Goal: Information Seeking & Learning: Get advice/opinions

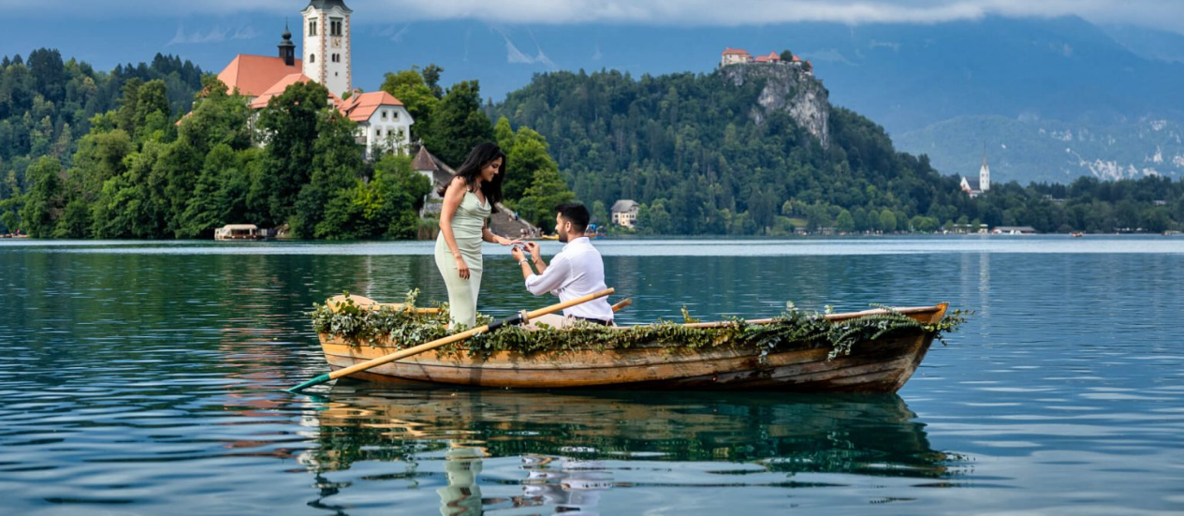
scroll to position [146, 0]
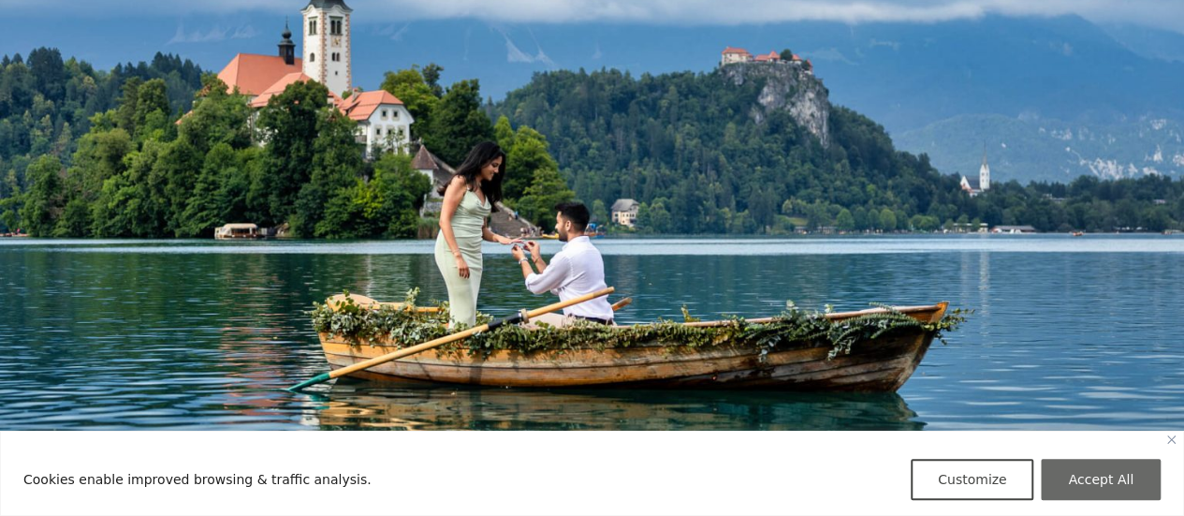
click at [1106, 479] on button "Accept All" at bounding box center [1101, 479] width 120 height 41
checkbox input "true"
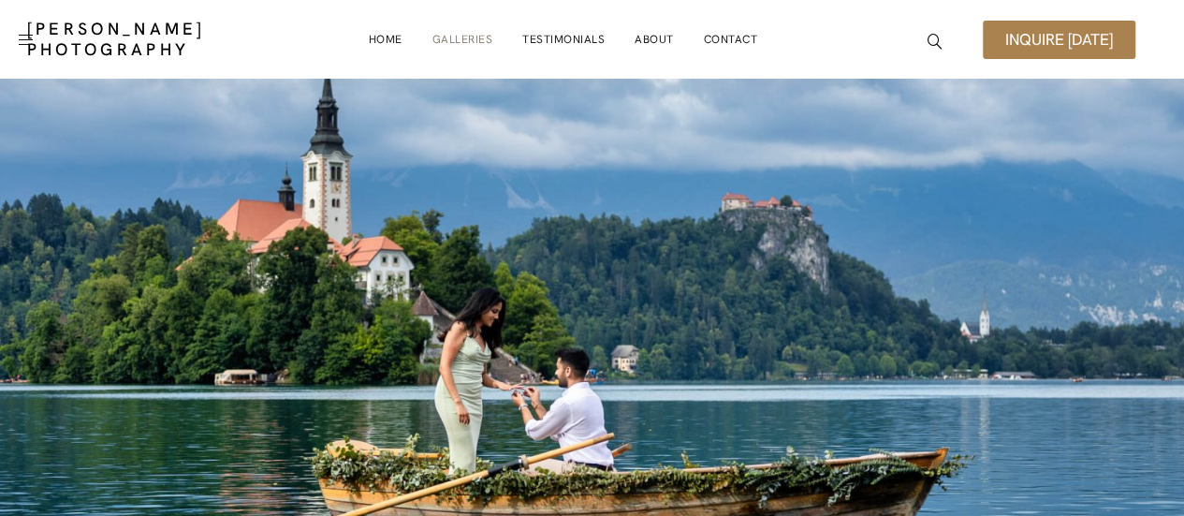
click at [465, 42] on link "Galleries" at bounding box center [463, 39] width 61 height 37
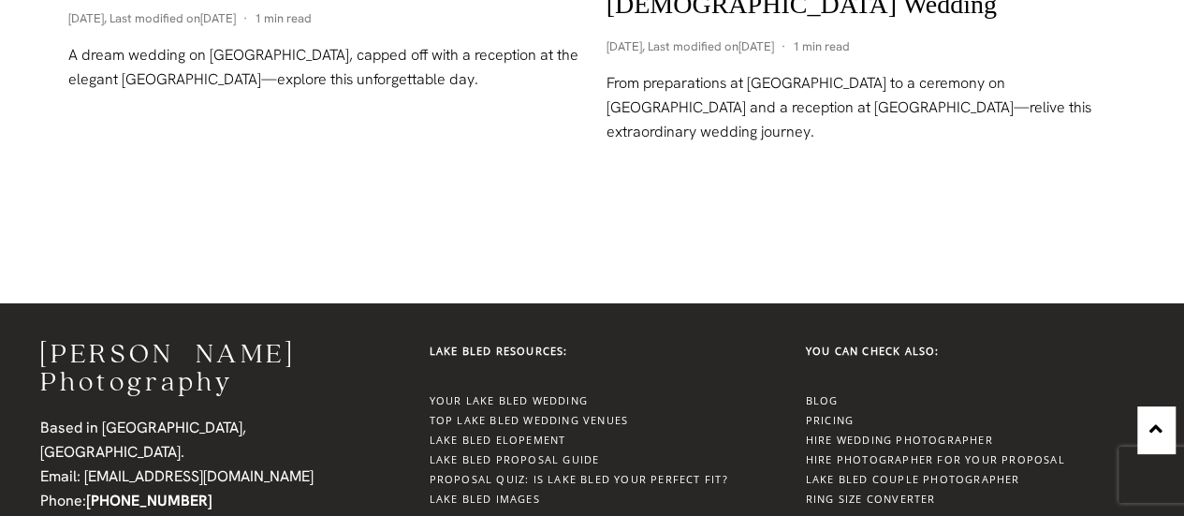
scroll to position [2961, 0]
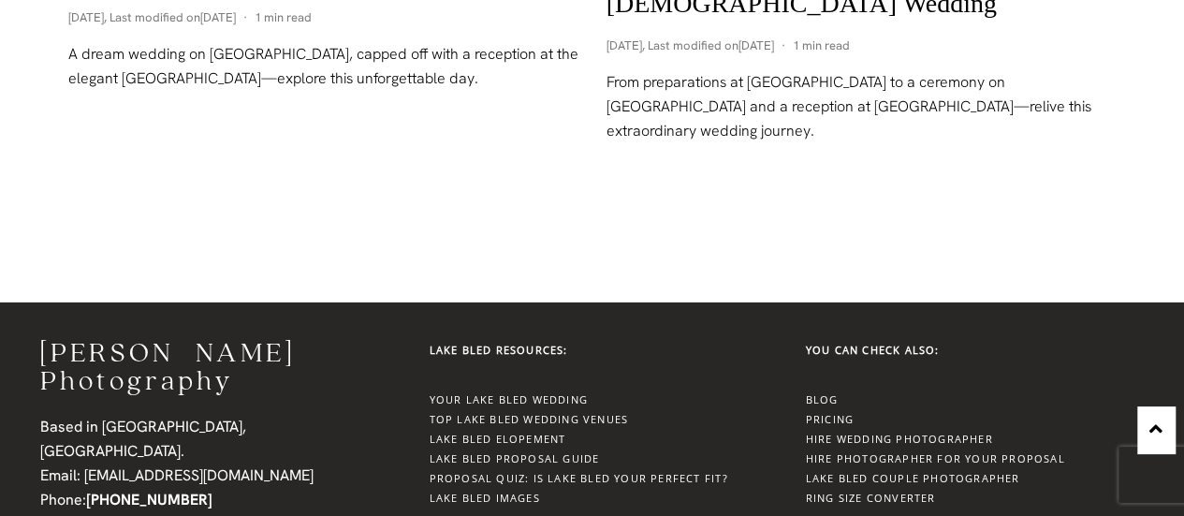
click at [509, 473] on link "Proposal Quiz: Is Lake Bled Your Perfect Fit?" at bounding box center [579, 478] width 299 height 14
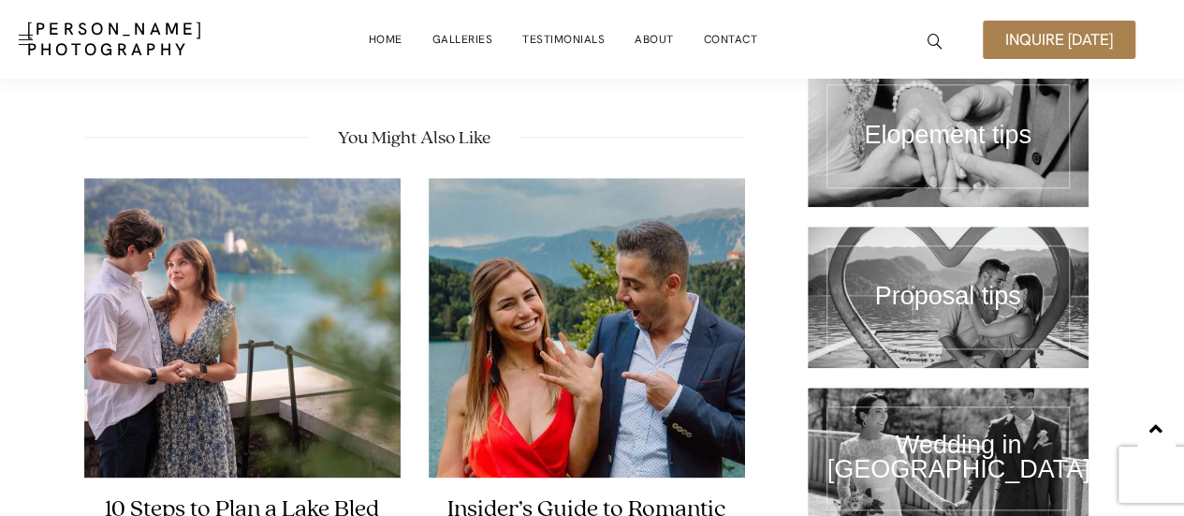
scroll to position [4418, 0]
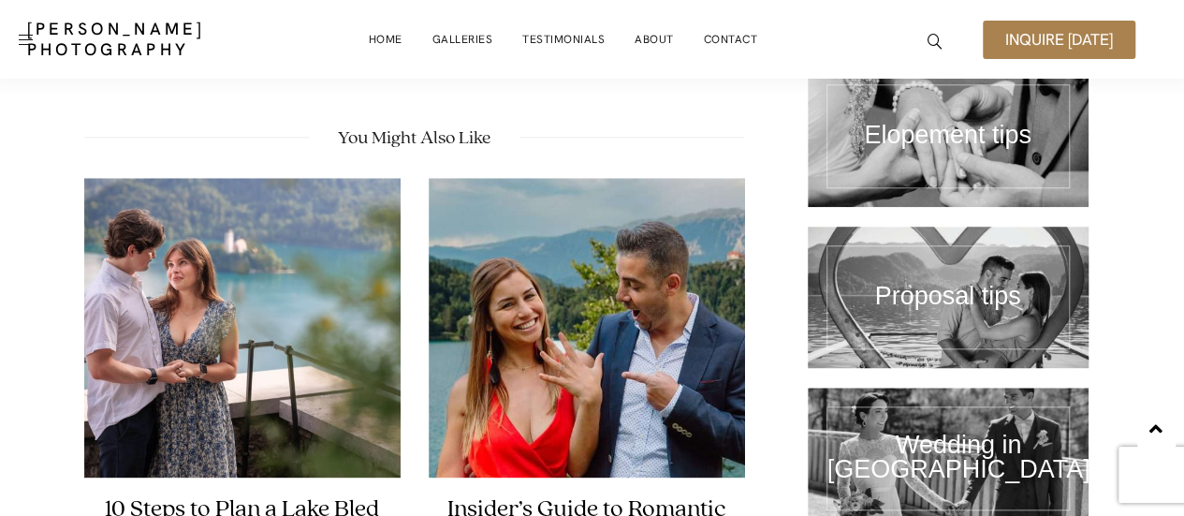
click at [992, 233] on link at bounding box center [948, 297] width 281 height 141
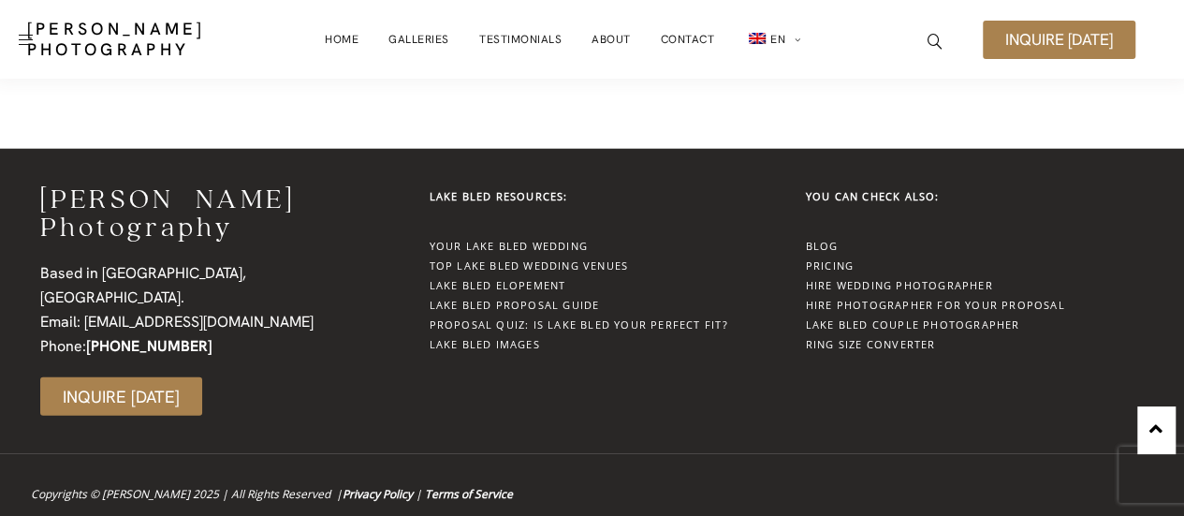
scroll to position [2318, 0]
click at [536, 298] on link "Lake Bled Proposal Guide" at bounding box center [515, 305] width 170 height 14
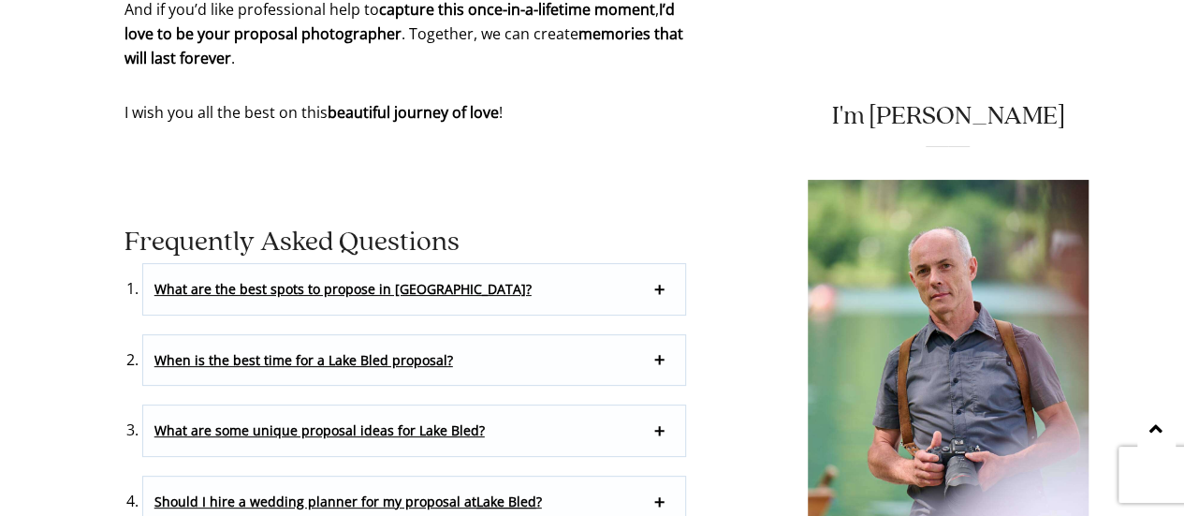
scroll to position [10726, 0]
click at [664, 263] on p "What are the best spots to propose in [GEOGRAPHIC_DATA]?" at bounding box center [414, 288] width 543 height 51
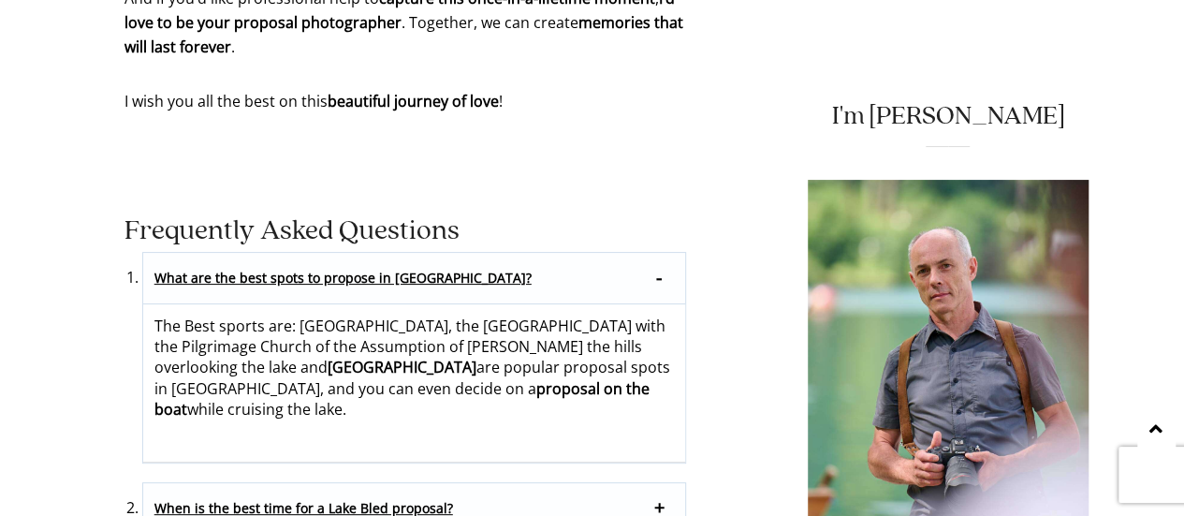
scroll to position [10738, 0]
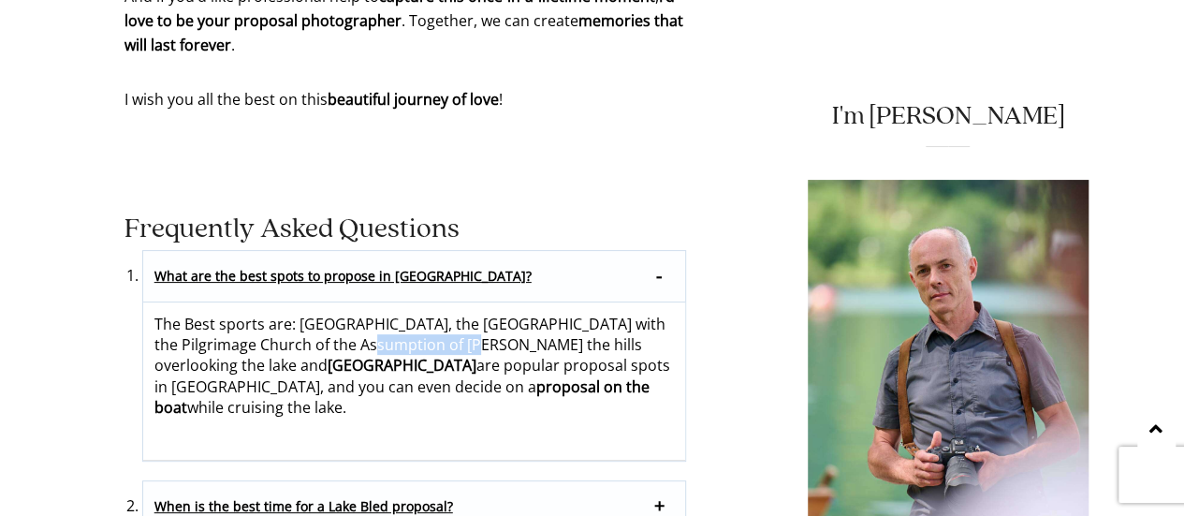
drag, startPoint x: 360, startPoint y: 293, endPoint x: 448, endPoint y: 289, distance: 88.1
click at [448, 314] on p "The Best sports are: Bled Castle, the Bled Island with the Pilgrimage Church of…" at bounding box center [414, 366] width 521 height 105
copy p "Mary the hills"
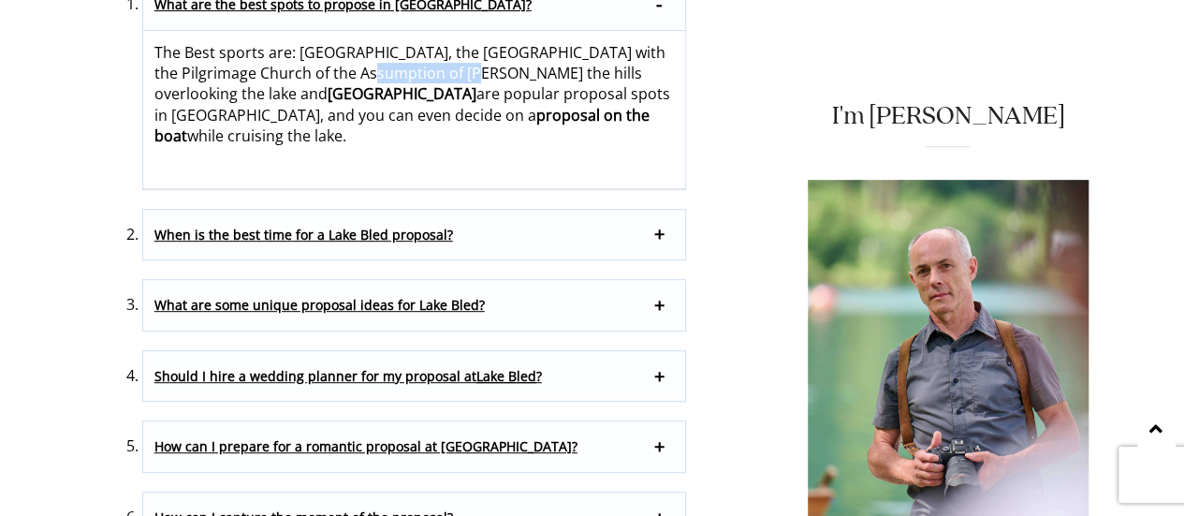
scroll to position [11010, 0]
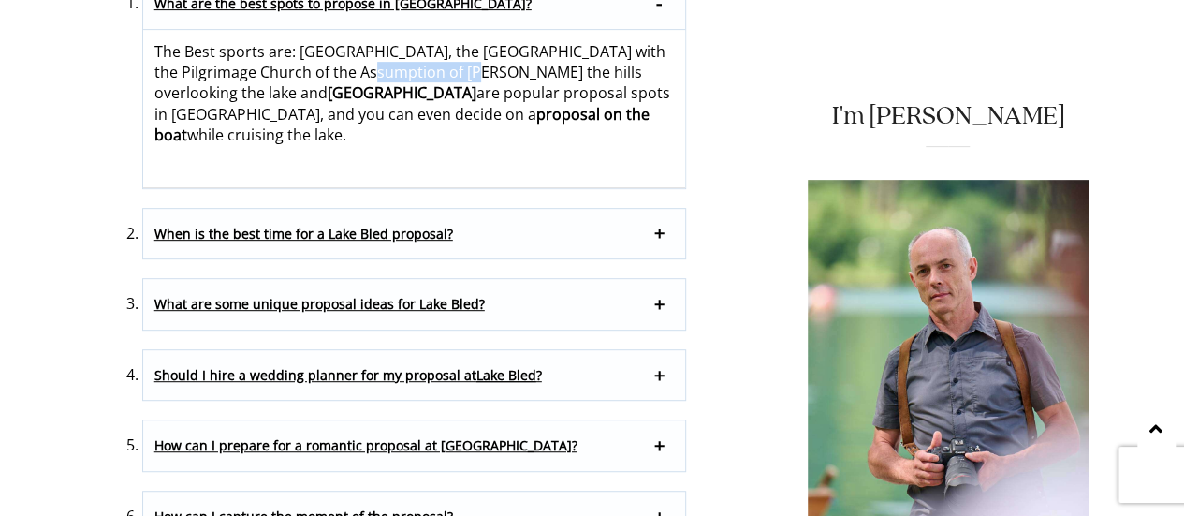
click at [660, 209] on p "When is the best time for a Lake Bled proposal?" at bounding box center [414, 234] width 543 height 51
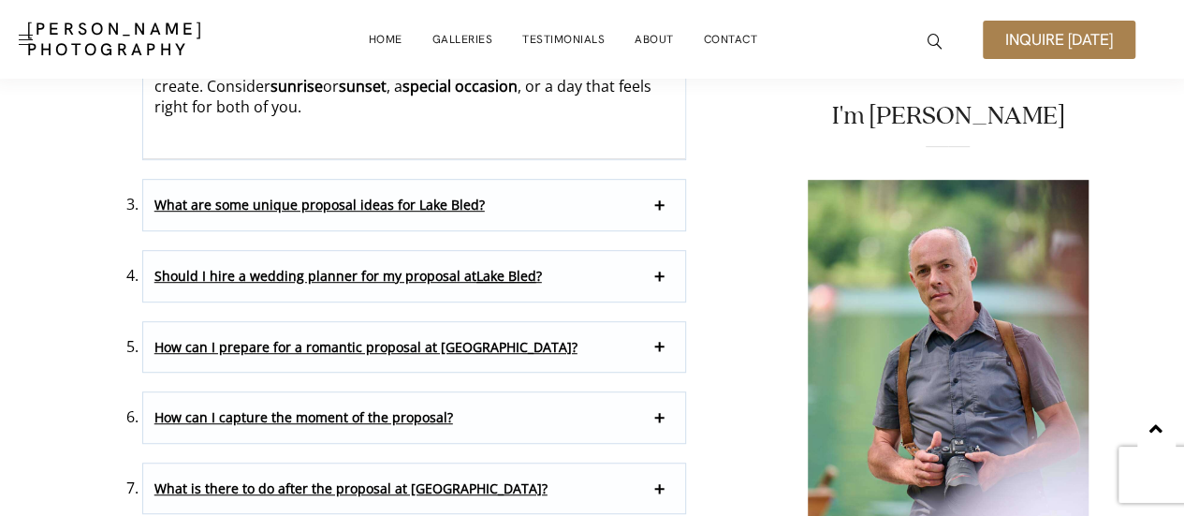
scroll to position [11068, 0]
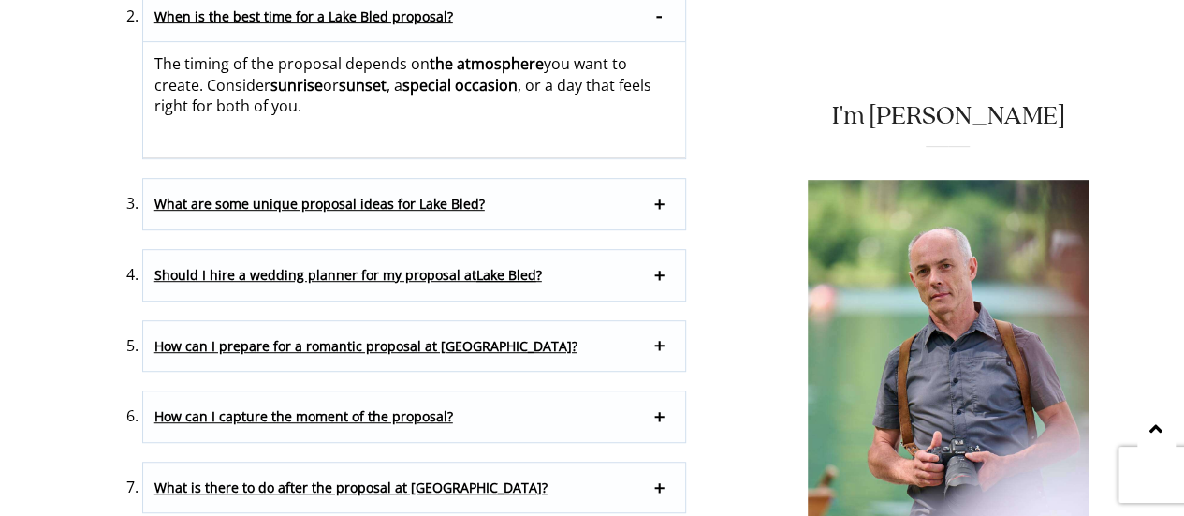
click at [660, 179] on p "What are some unique proposal ideas for Lake Bled?" at bounding box center [414, 204] width 543 height 51
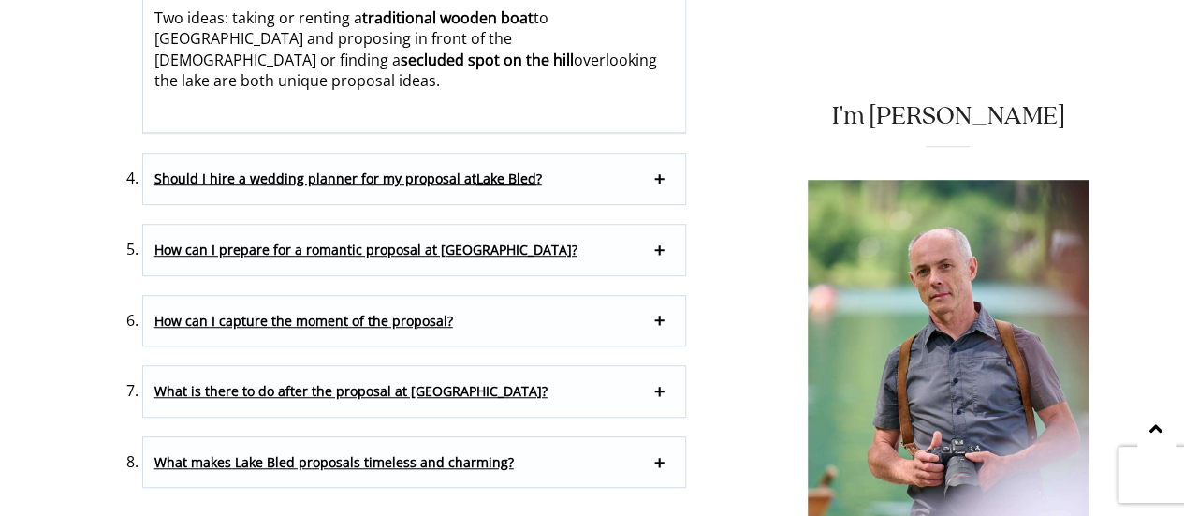
scroll to position [11186, 0]
click at [669, 295] on p "How can I capture the moment of the proposal?" at bounding box center [414, 320] width 543 height 51
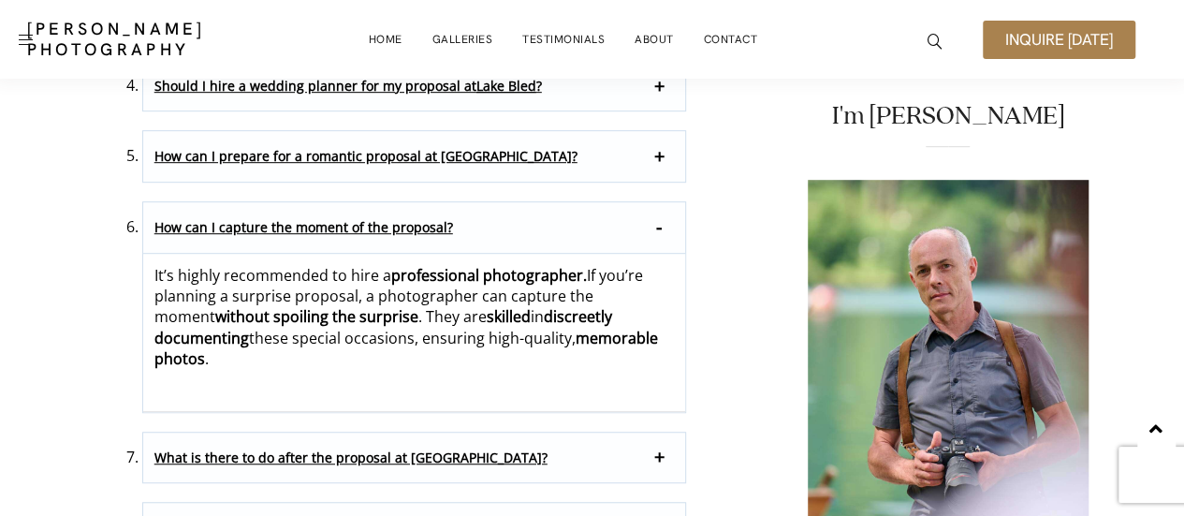
scroll to position [11139, 0]
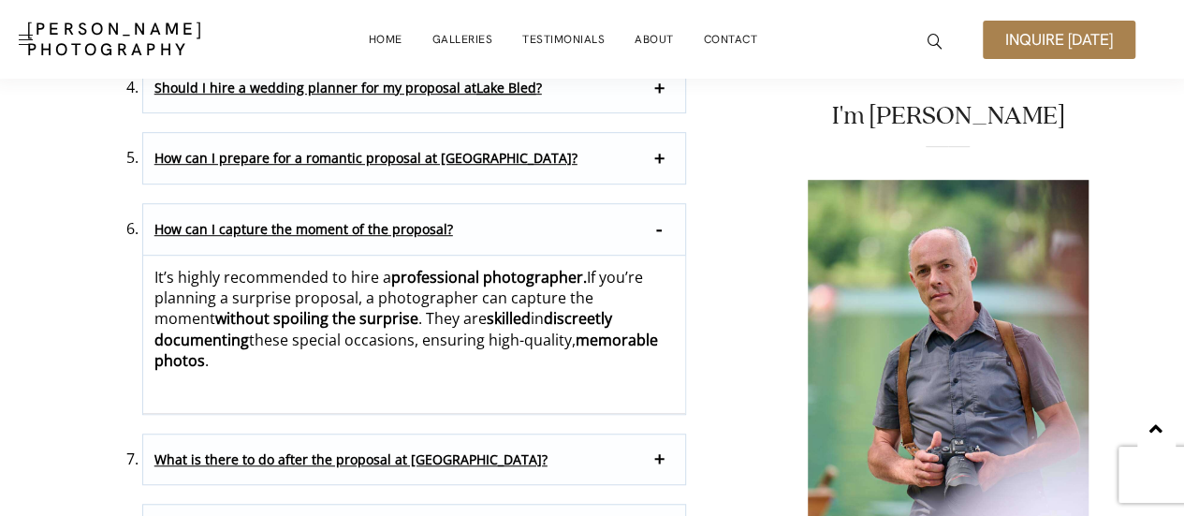
click at [662, 133] on p "How can I prepare for a romantic proposal at Lake Bled?" at bounding box center [414, 158] width 543 height 51
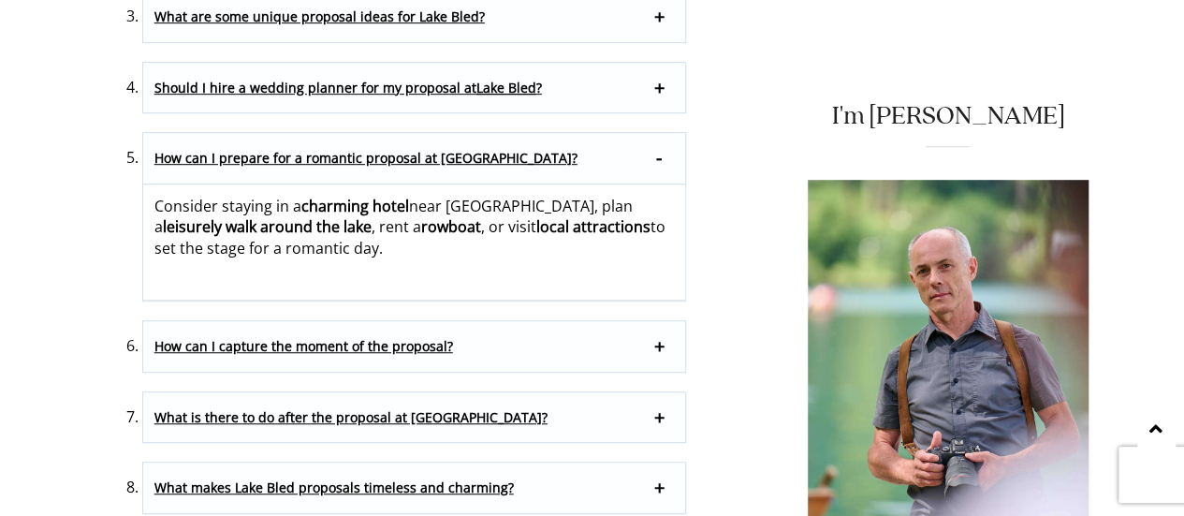
scroll to position [11341, 0]
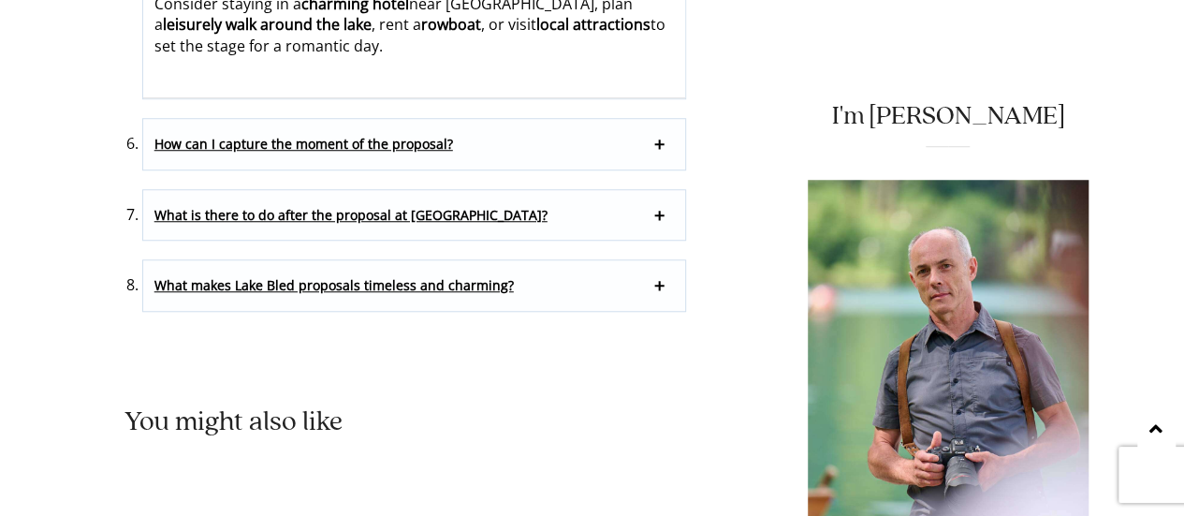
click at [670, 190] on p "What is there to do after the proposal at Lake Bled?" at bounding box center [414, 215] width 543 height 51
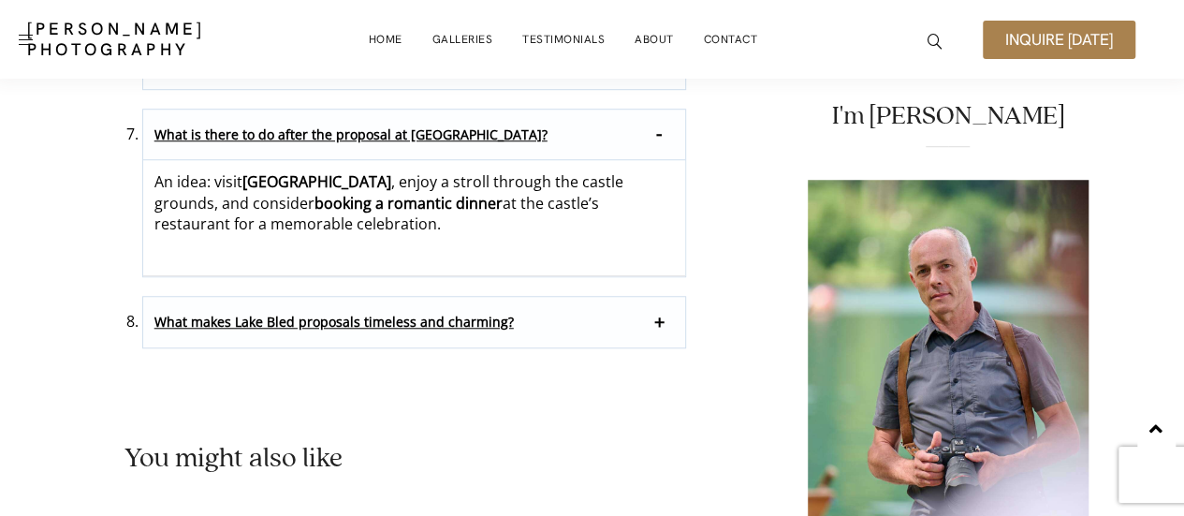
scroll to position [11303, 0]
click at [662, 298] on p "What makes Lake Bled proposals timeless and charming?" at bounding box center [414, 323] width 543 height 51
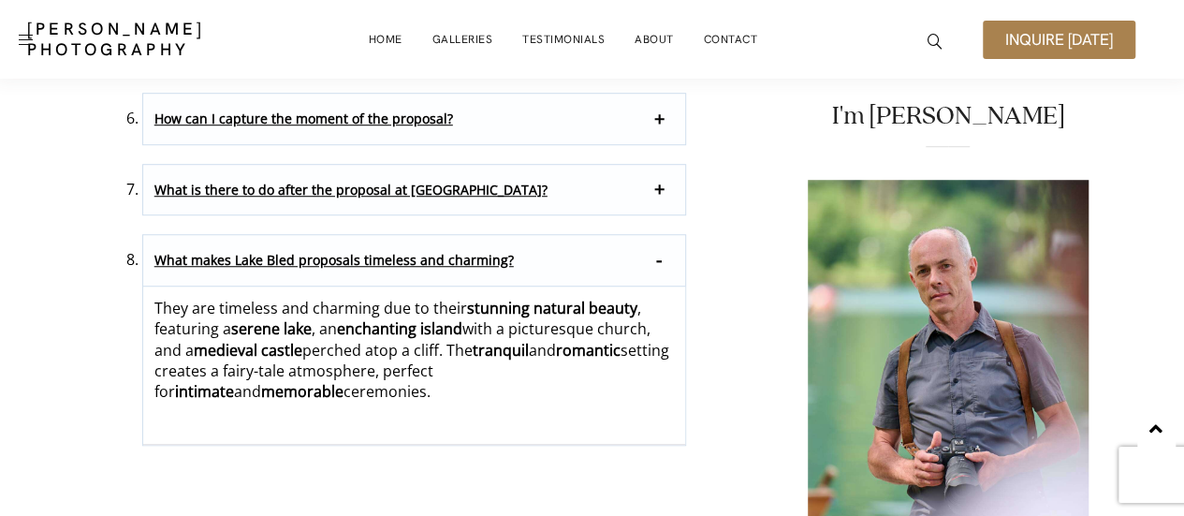
scroll to position [11247, 0]
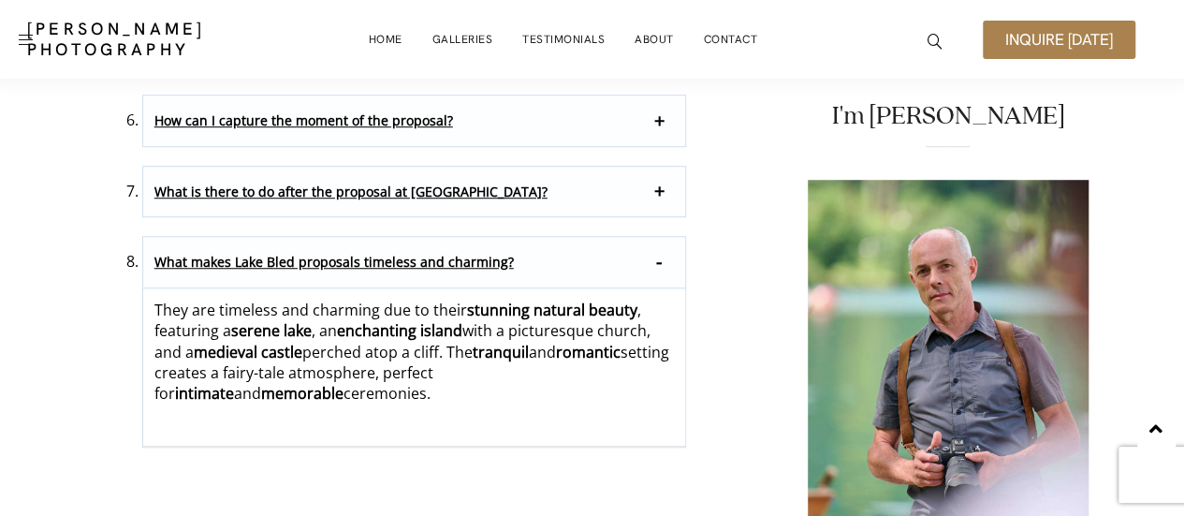
click at [655, 167] on p "What is there to do after the proposal at Lake Bled?" at bounding box center [414, 192] width 543 height 51
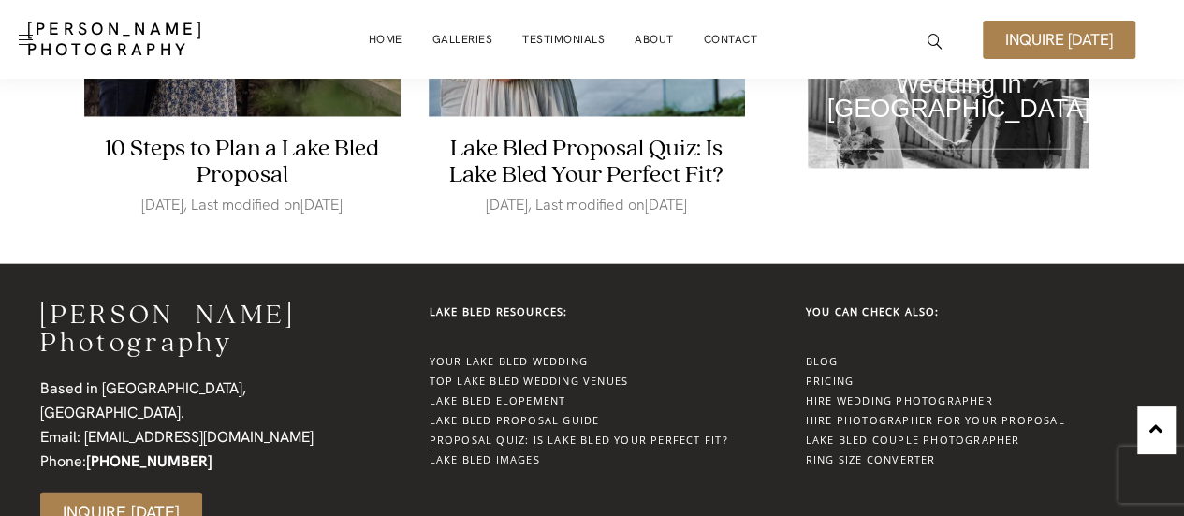
scroll to position [12856, 0]
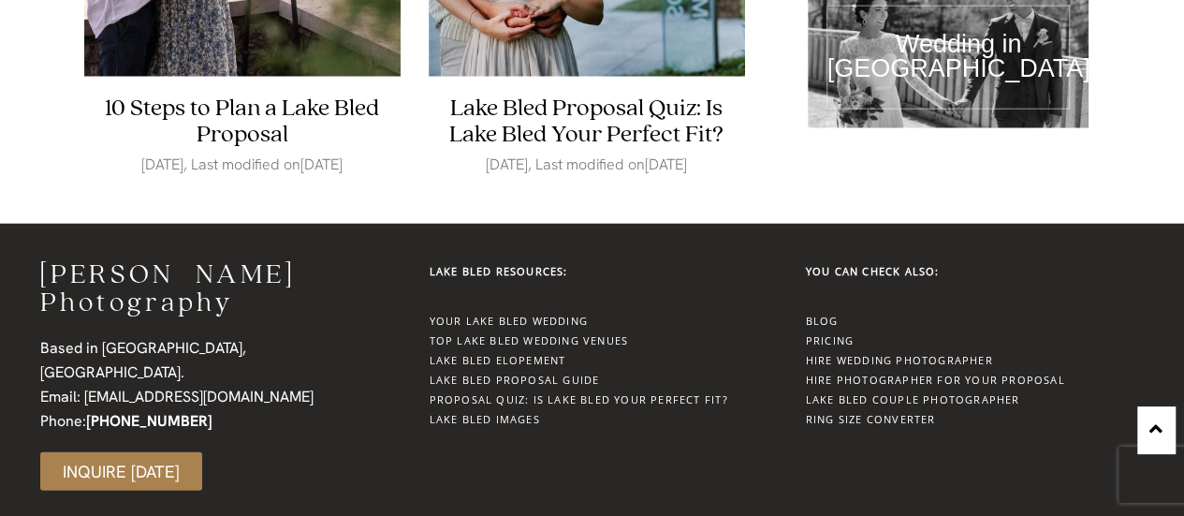
click at [533, 392] on link "Proposal Quiz: Is Lake Bled Your Perfect Fit?" at bounding box center [579, 399] width 299 height 14
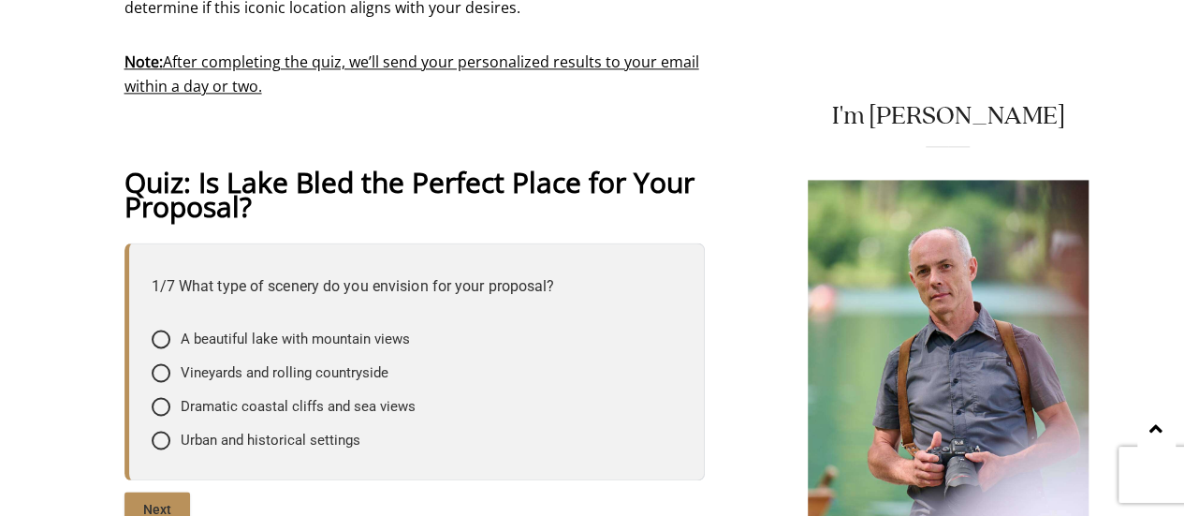
scroll to position [1295, 0]
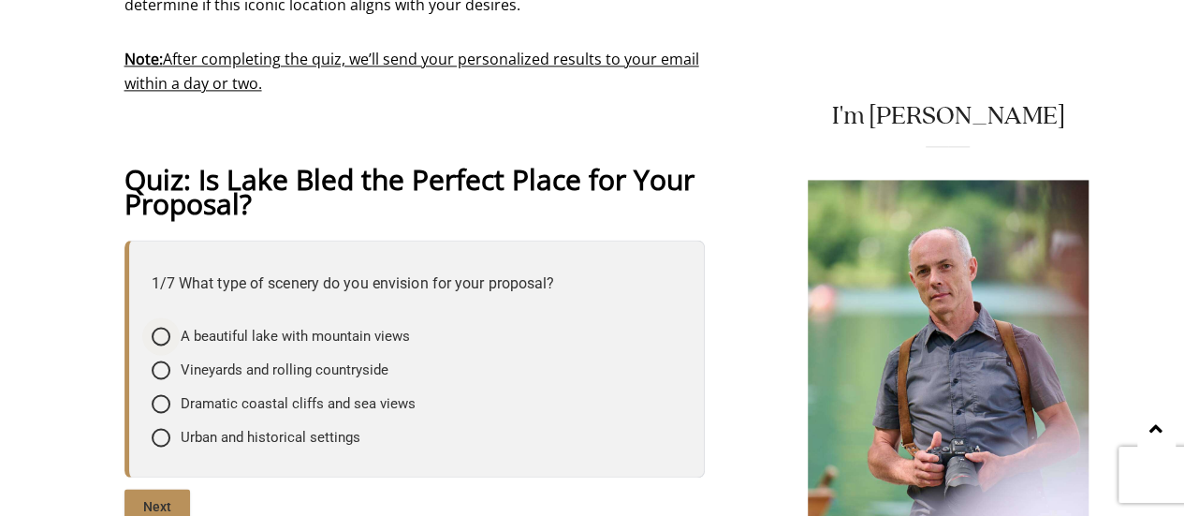
click at [165, 330] on div at bounding box center [161, 336] width 19 height 19
click at [0, 0] on input"] "A beautiful lake with mountain views" at bounding box center [0, 0] width 0 height 0
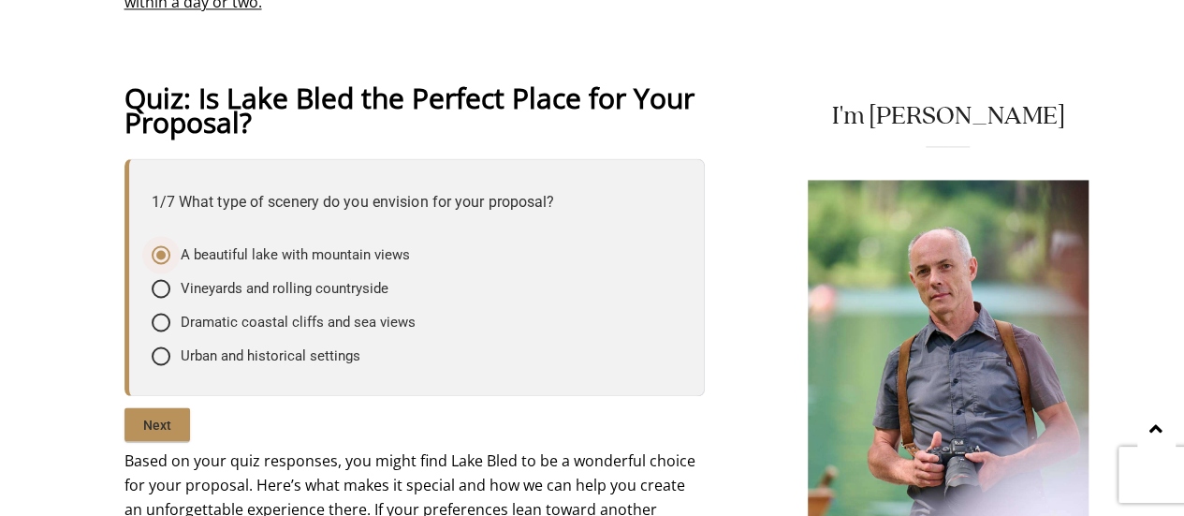
scroll to position [1377, 0]
click at [156, 431] on input "Next" at bounding box center [158, 423] width 66 height 34
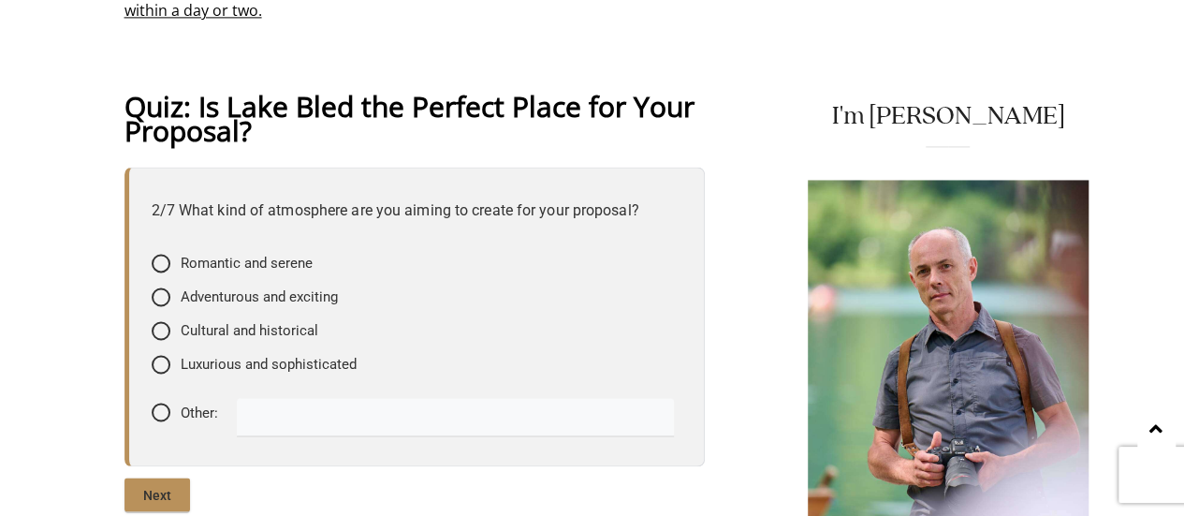
scroll to position [1367, 0]
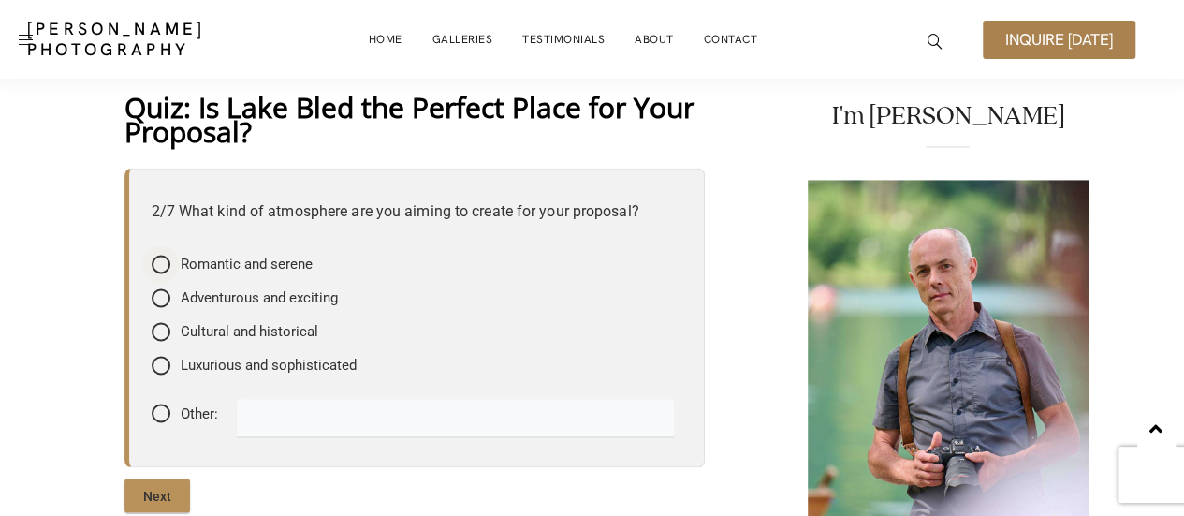
click at [169, 263] on div at bounding box center [161, 264] width 19 height 19
click at [0, 0] on input"] "Romantic and serene" at bounding box center [0, 0] width 0 height 0
click at [328, 409] on input "text" at bounding box center [455, 417] width 437 height 37
click at [282, 424] on input "Intimite" at bounding box center [455, 417] width 437 height 37
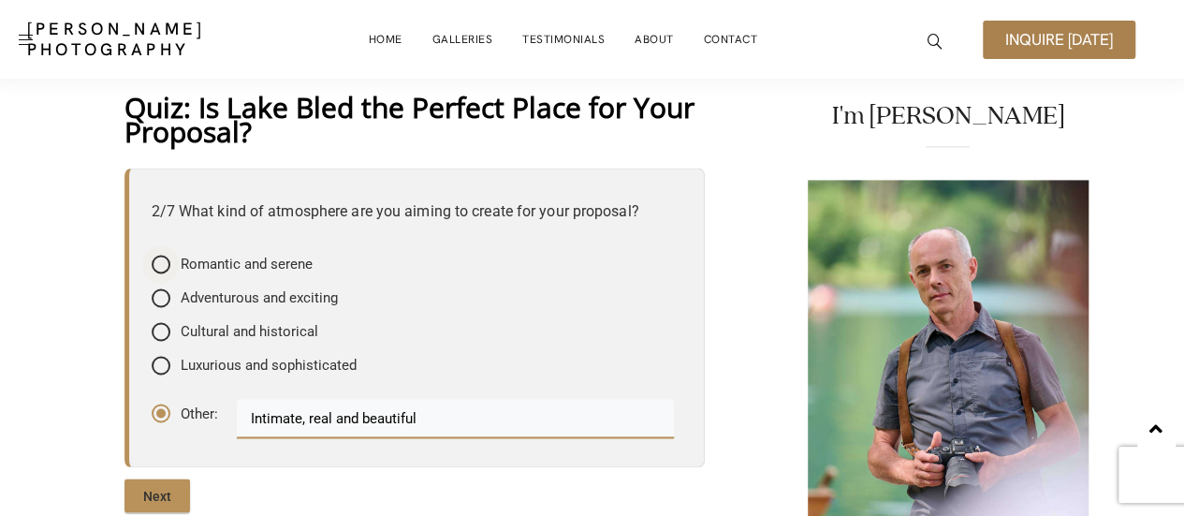
type input "Intimate, real and beautiful"
click at [170, 269] on div "Romantic and serene" at bounding box center [232, 264] width 161 height 19
click at [0, 0] on input"] "Romantic and serene" at bounding box center [0, 0] width 0 height 0
drag, startPoint x: 443, startPoint y: 422, endPoint x: 124, endPoint y: 409, distance: 319.6
click at [125, 409] on div "2/7 What kind of atmosphere are you aiming to create for your proposal? Romanti…" at bounding box center [415, 318] width 581 height 300
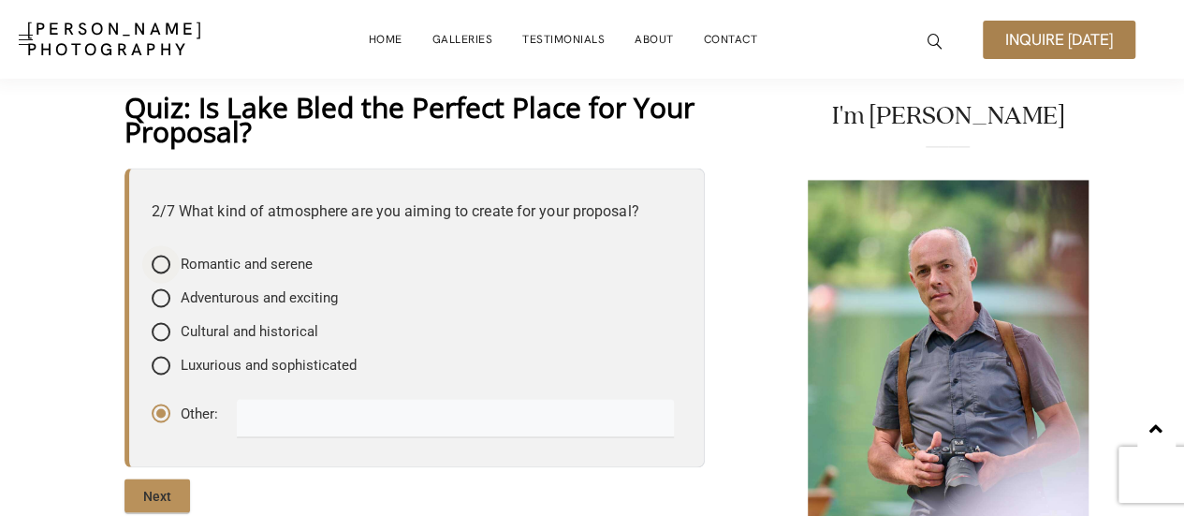
click at [157, 263] on div at bounding box center [161, 264] width 19 height 19
click at [0, 0] on input"] "Romantic and serene" at bounding box center [0, 0] width 0 height 0
click at [178, 493] on input "Next" at bounding box center [158, 495] width 66 height 34
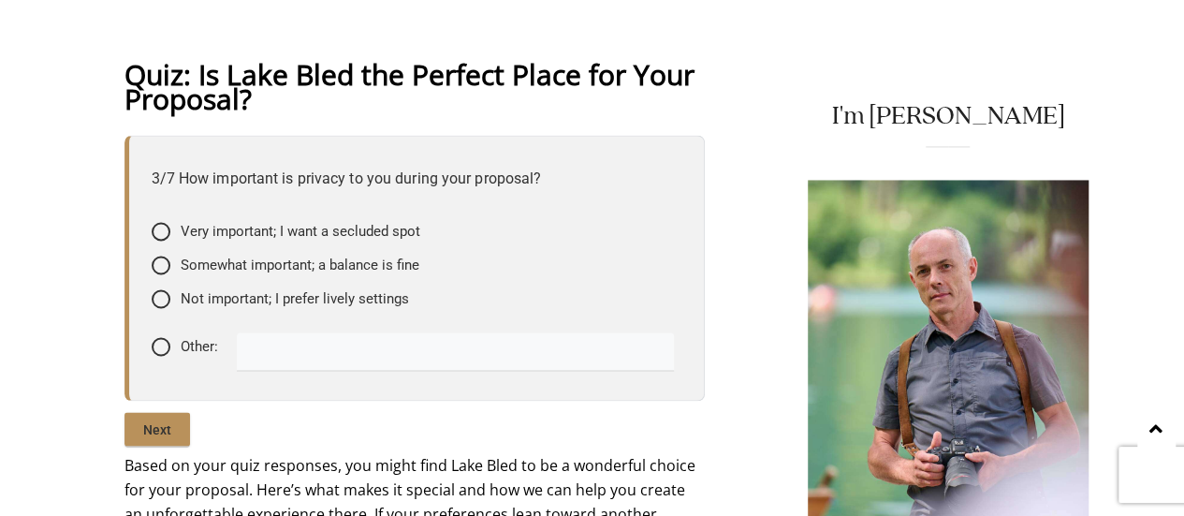
scroll to position [1399, 0]
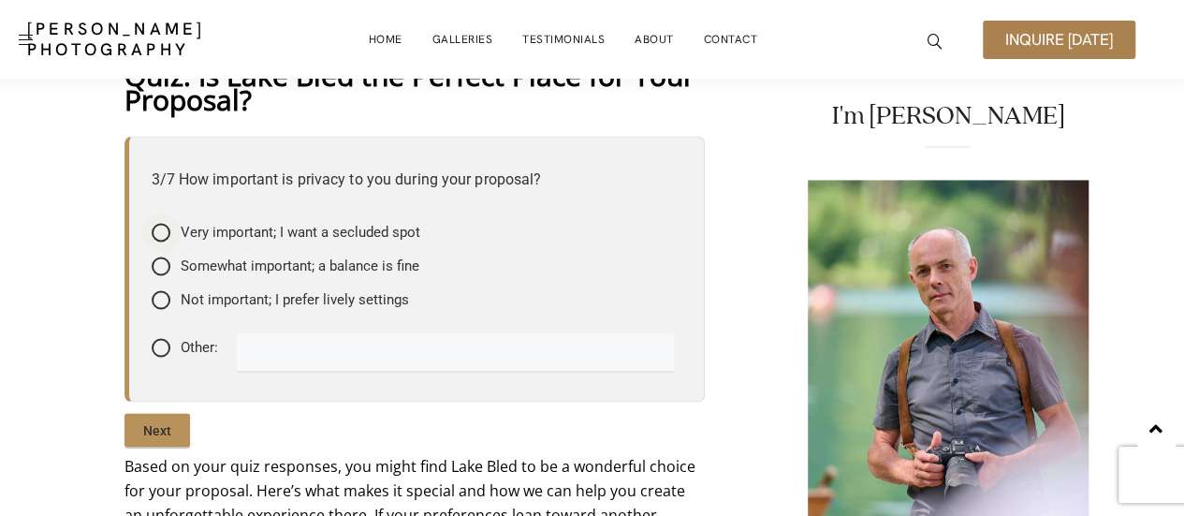
click at [273, 233] on span "Very important; I want a secluded spot" at bounding box center [301, 232] width 240 height 19
click at [0, 0] on input"] "Very important; I want a secluded spot" at bounding box center [0, 0] width 0 height 0
click at [273, 233] on span "Very important; I want a secluded spot" at bounding box center [301, 232] width 240 height 19
click at [0, 0] on input"] "Very important; I want a secluded spot" at bounding box center [0, 0] width 0 height 0
click at [303, 362] on input "text" at bounding box center [455, 351] width 437 height 37
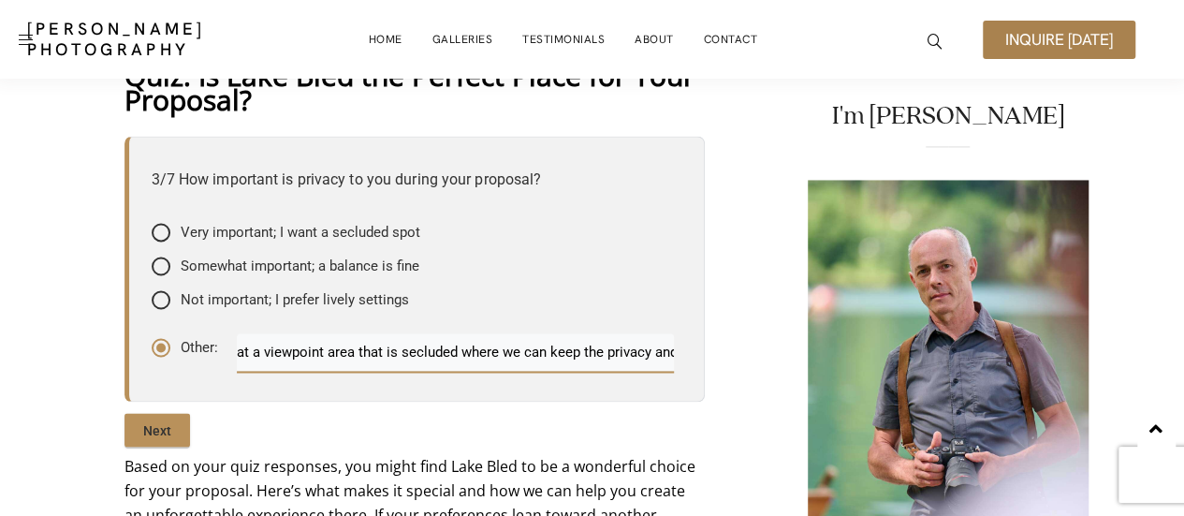
scroll to position [0, 475]
type input "It is very important. But the scenery of the mountains preferably at a viewpoin…"
click at [174, 426] on input "Next" at bounding box center [158, 430] width 66 height 34
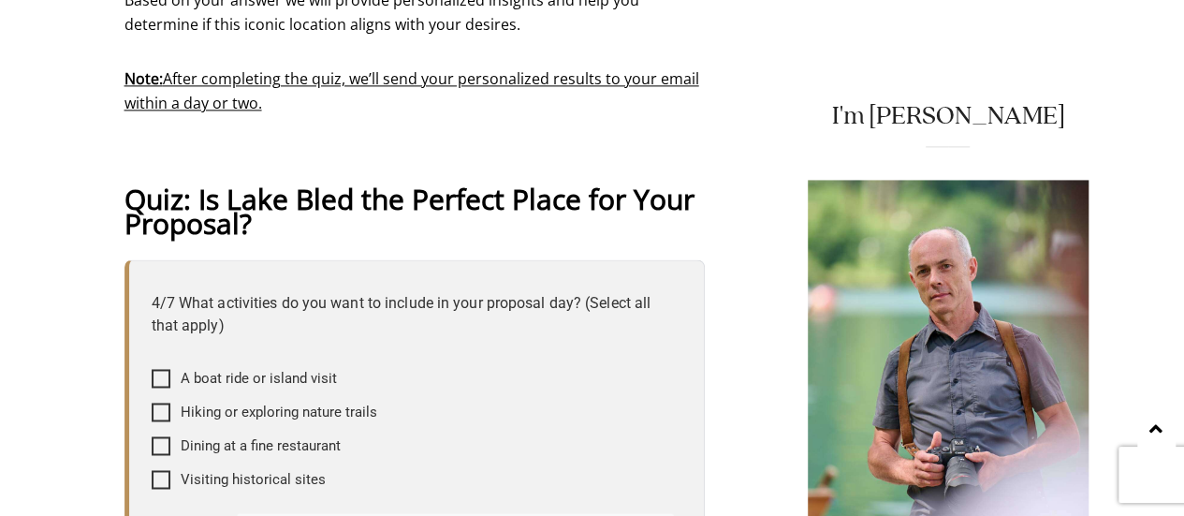
scroll to position [1493, 0]
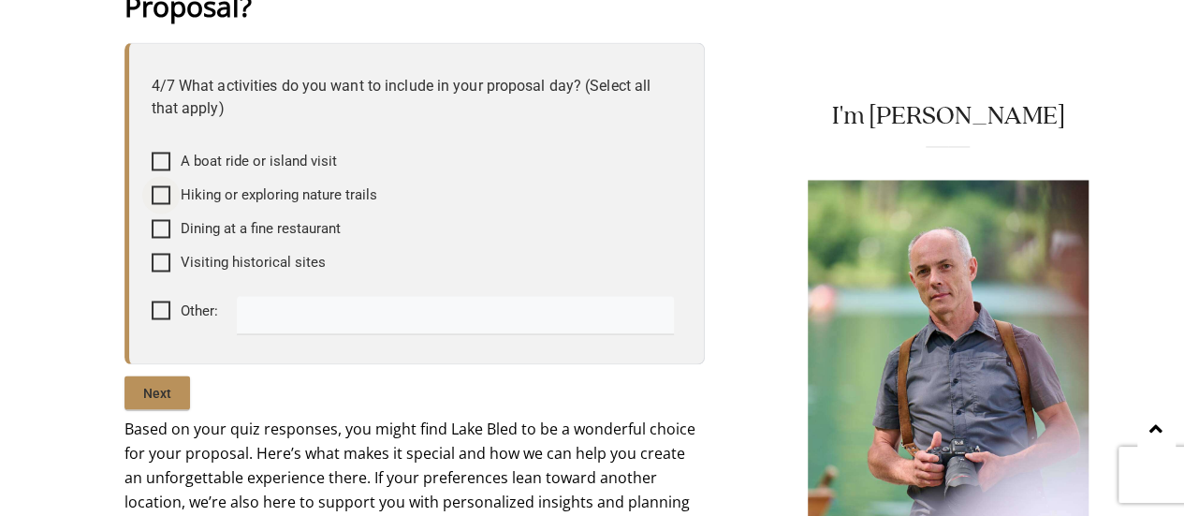
click at [197, 200] on span "Hiking or exploring nature trails" at bounding box center [279, 194] width 197 height 19
click at [0, 0] on input"] "Hiking or exploring nature trails" at bounding box center [0, 0] width 0 height 0
click at [304, 314] on input "text" at bounding box center [455, 314] width 437 height 37
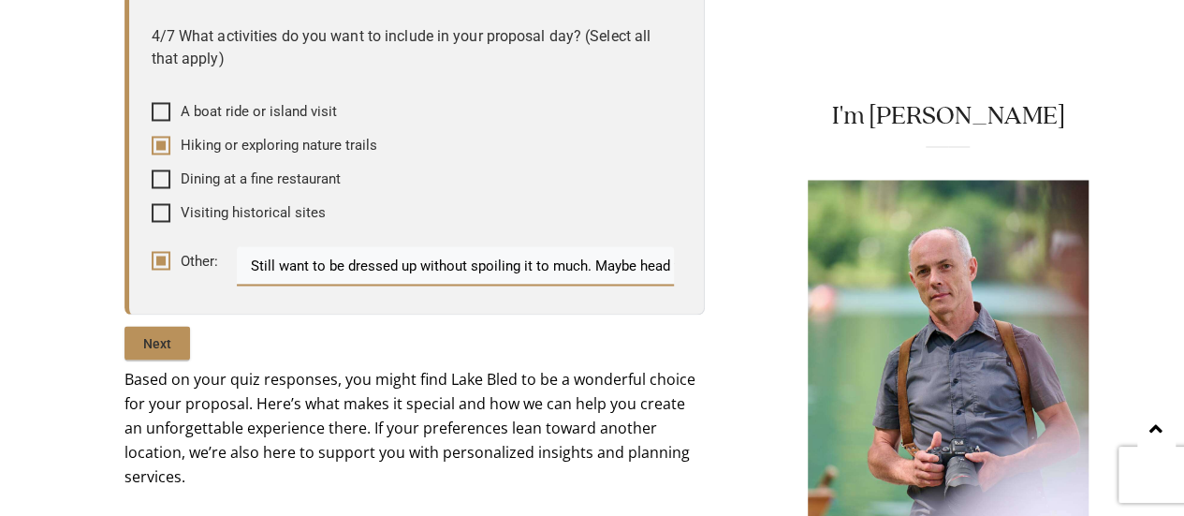
scroll to position [0, 52]
click at [664, 263] on input "Still want to be dressed up without spoiling it to much. Maybe head to Lake b" at bounding box center [455, 264] width 437 height 37
click at [615, 265] on input "Still want to be dressed up without spoiling it to much. Maybe head to Lake b" at bounding box center [455, 264] width 437 height 37
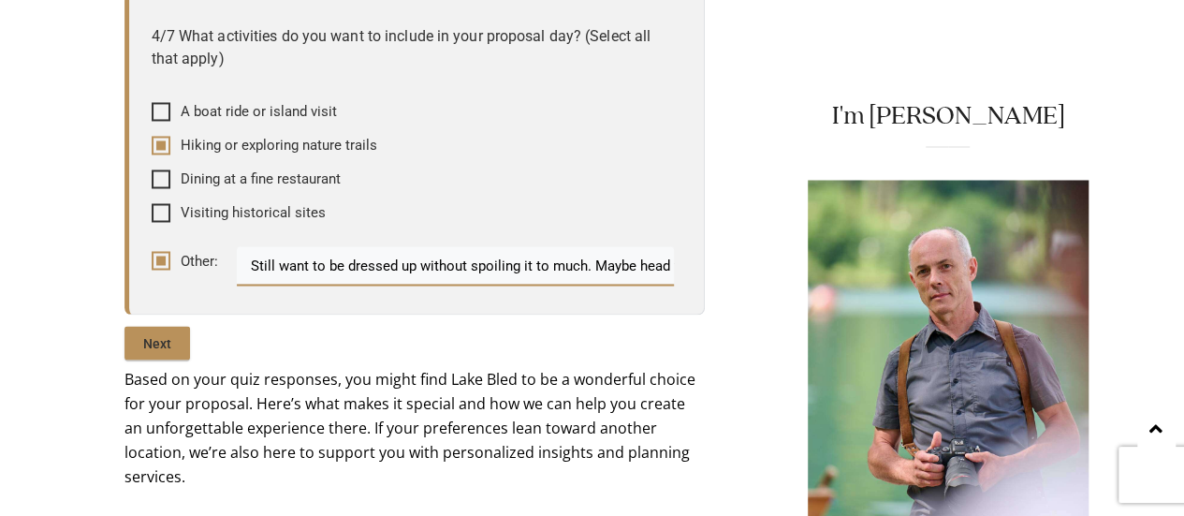
click at [640, 266] on input "Still want to be dressed up without spoiling it to much. Maybe head to Lake b" at bounding box center [455, 264] width 437 height 37
drag, startPoint x: 667, startPoint y: 262, endPoint x: 937, endPoint y: 366, distance: 289.9
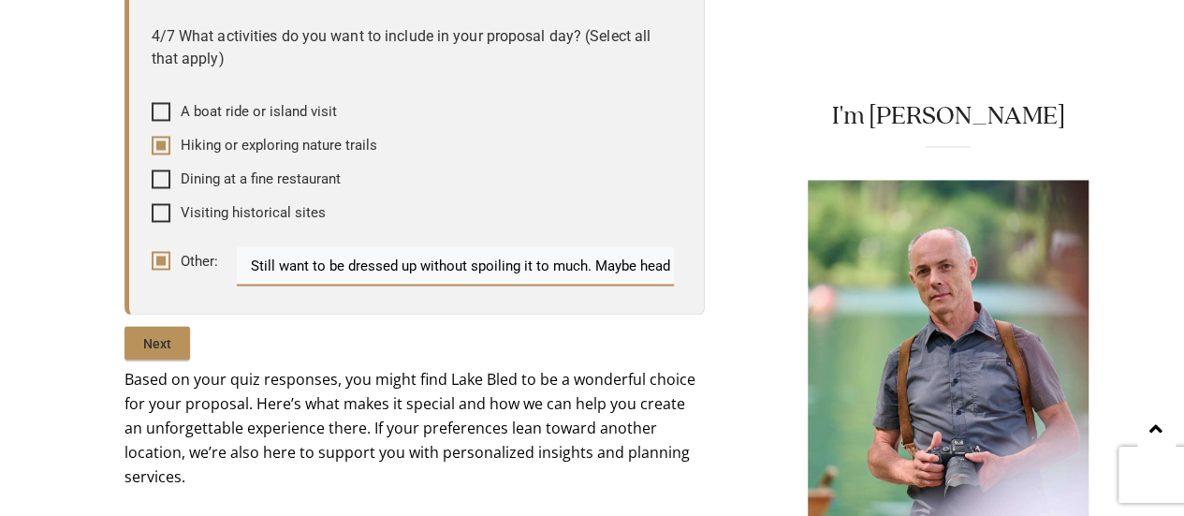
click at [634, 272] on input "Still want to be dressed up without spoiling it to much. Maybe head to cast" at bounding box center [455, 264] width 437 height 37
click at [651, 276] on input "Still want to be dressed up without spoiling it to much. Maybe head to Bled cas…" at bounding box center [455, 264] width 437 height 37
click at [367, 264] on input "Still want to be dressed up without spoiling it to much. Maybe head to Bled Cas…" at bounding box center [455, 264] width 437 height 37
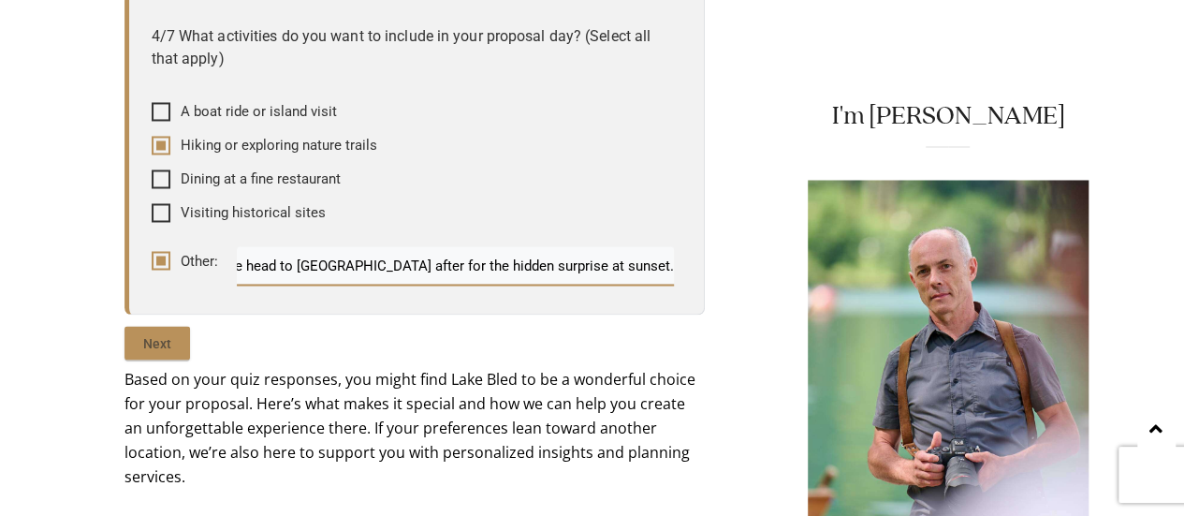
type input "Still want to be dressed up without spoiling it to much. Maybe head to Bled Cas…"
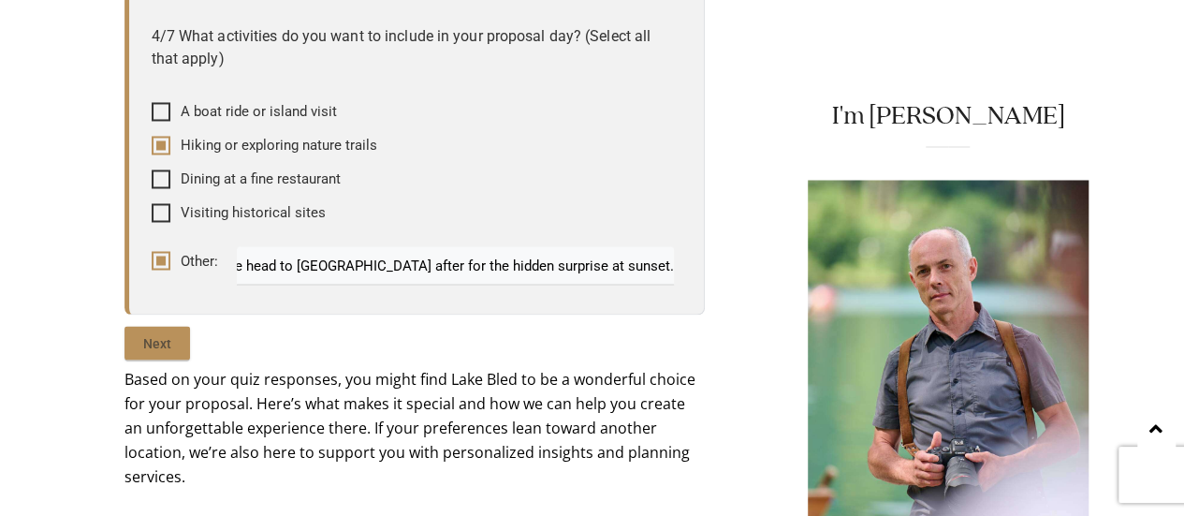
scroll to position [0, 0]
click at [156, 329] on input "Next" at bounding box center [158, 343] width 66 height 34
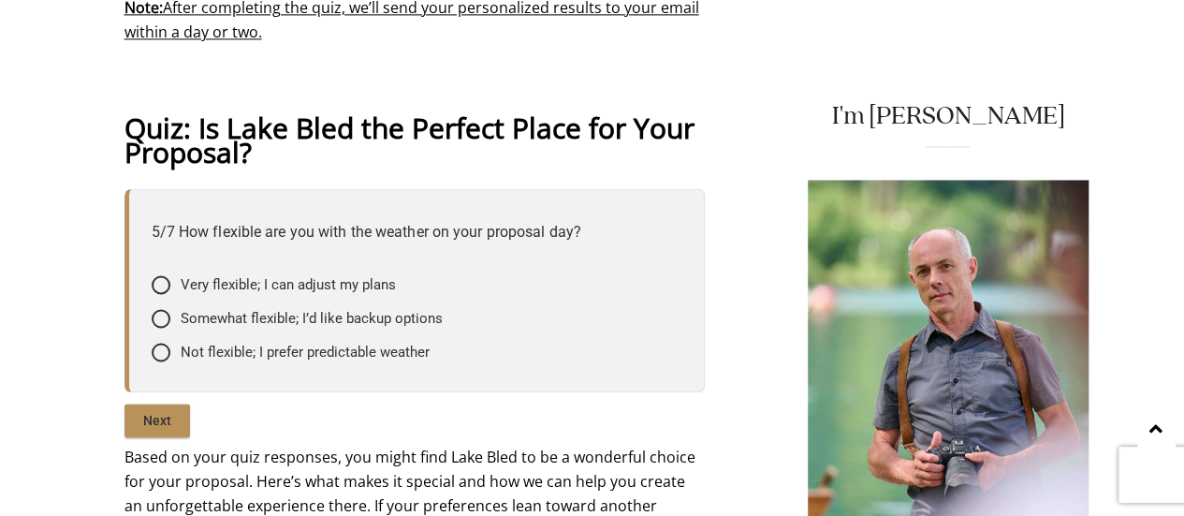
scroll to position [1348, 0]
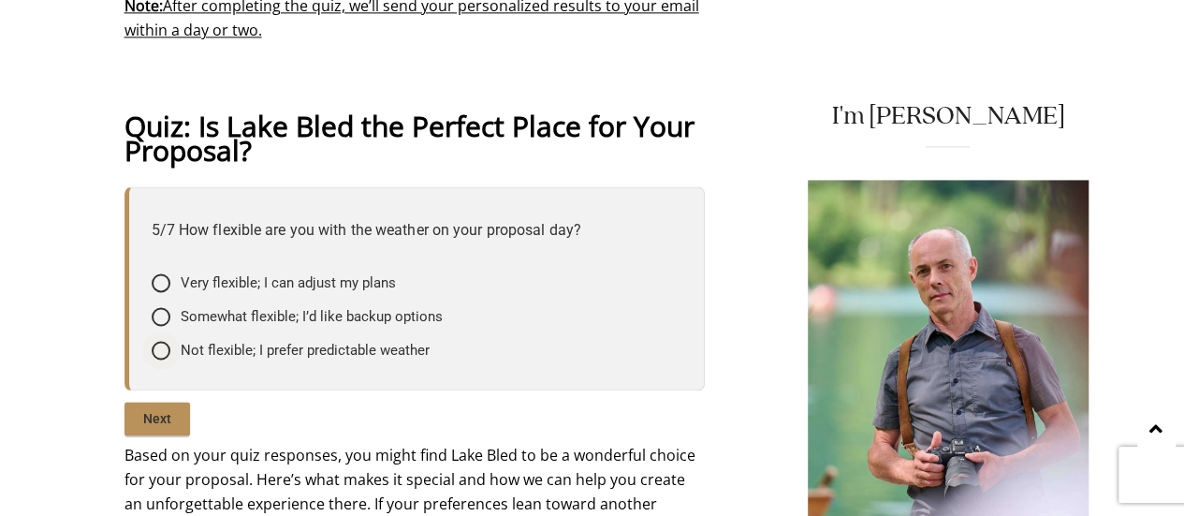
click at [184, 353] on span "Not flexible; I prefer predictable weather" at bounding box center [305, 350] width 249 height 19
click at [0, 0] on input"] "Not flexible; I prefer predictable weather" at bounding box center [0, 0] width 0 height 0
click at [162, 406] on input "Next" at bounding box center [158, 419] width 66 height 34
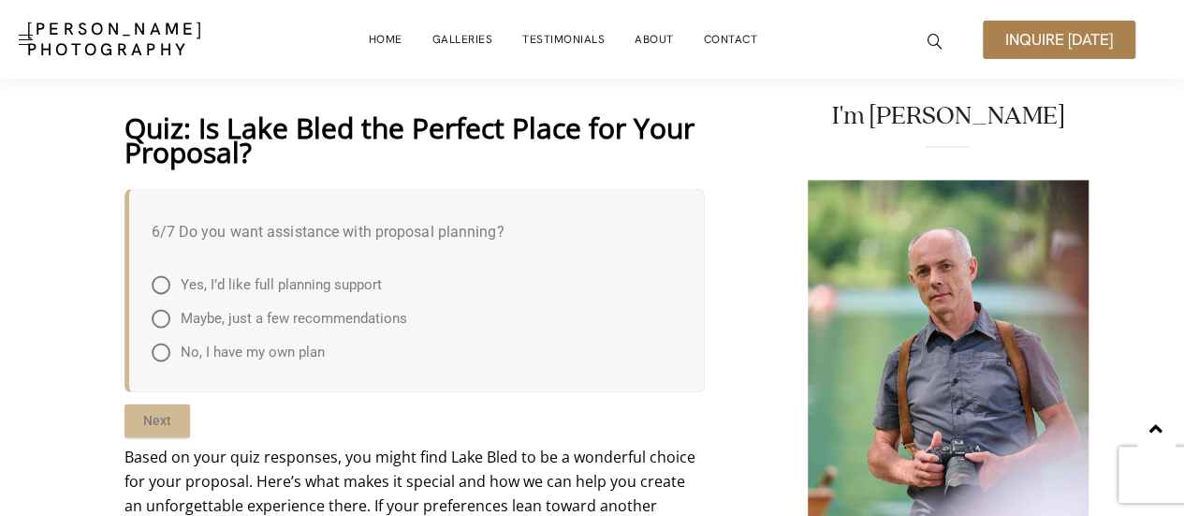
scroll to position [1275, 0]
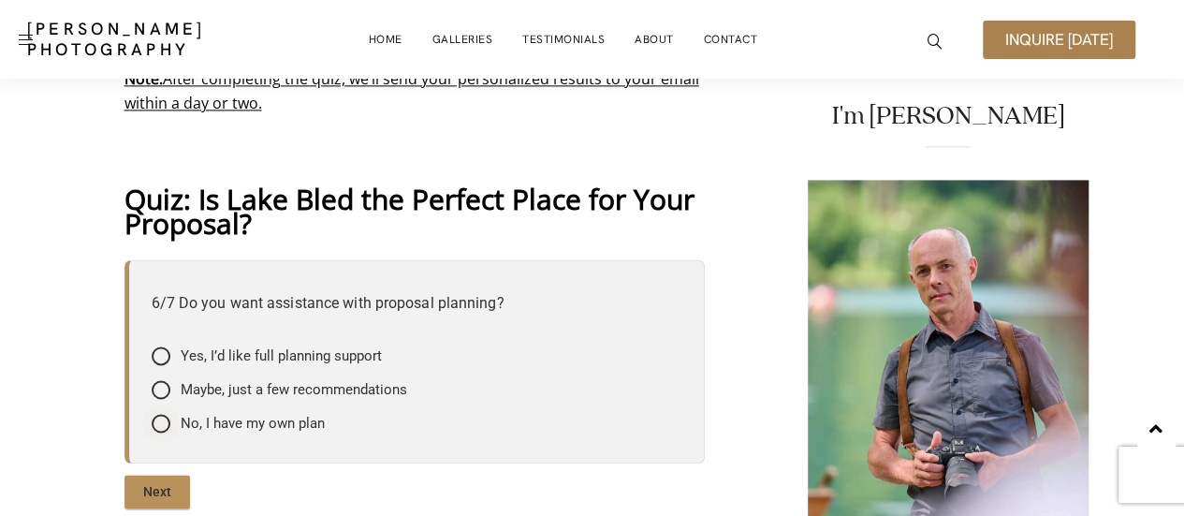
click at [272, 425] on span "No, I have my own plan" at bounding box center [253, 423] width 144 height 19
click at [0, 0] on input"] "No, I have my own plan" at bounding box center [0, 0] width 0 height 0
click at [172, 392] on div "Maybe, just a few recommendations" at bounding box center [280, 389] width 256 height 19
click at [0, 0] on input"] "Maybe, just a few recommendations" at bounding box center [0, 0] width 0 height 0
click at [156, 480] on input "Next" at bounding box center [158, 492] width 66 height 34
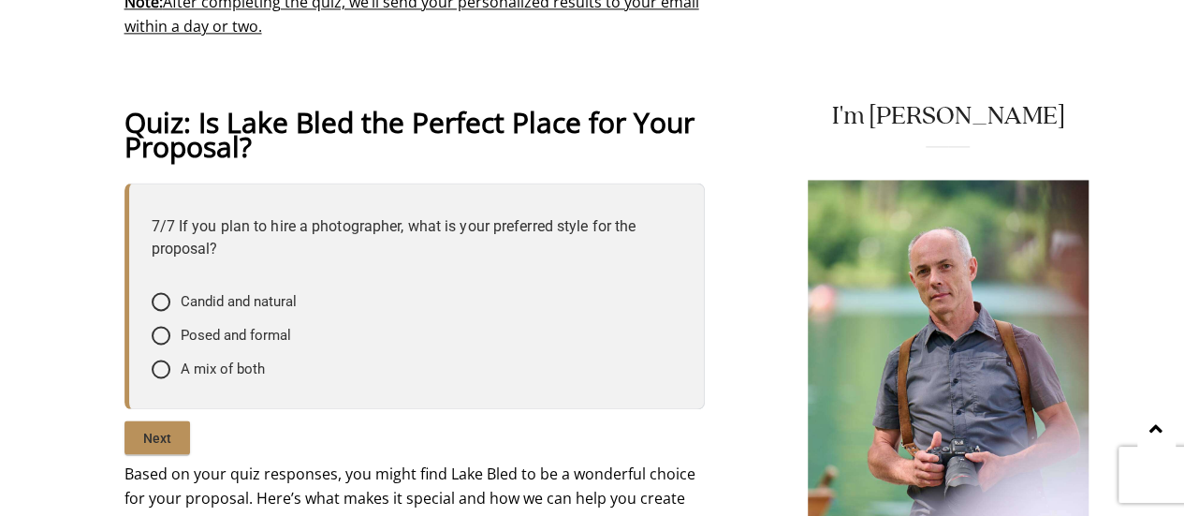
scroll to position [1355, 0]
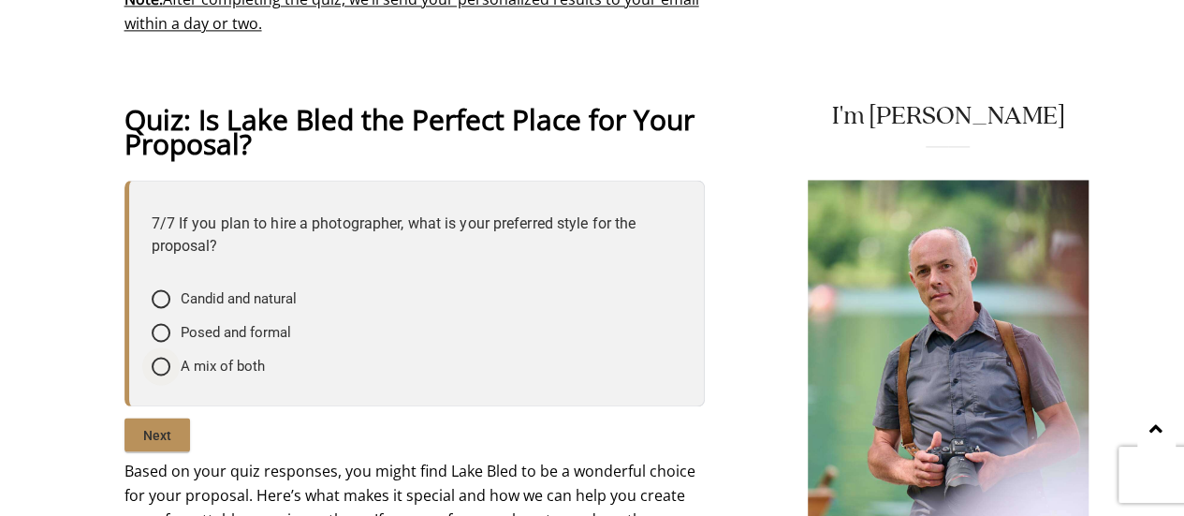
click at [154, 360] on div at bounding box center [161, 366] width 19 height 19
click at [0, 0] on input"] "A mix of both" at bounding box center [0, 0] width 0 height 0
click at [165, 432] on input "Next" at bounding box center [158, 435] width 66 height 34
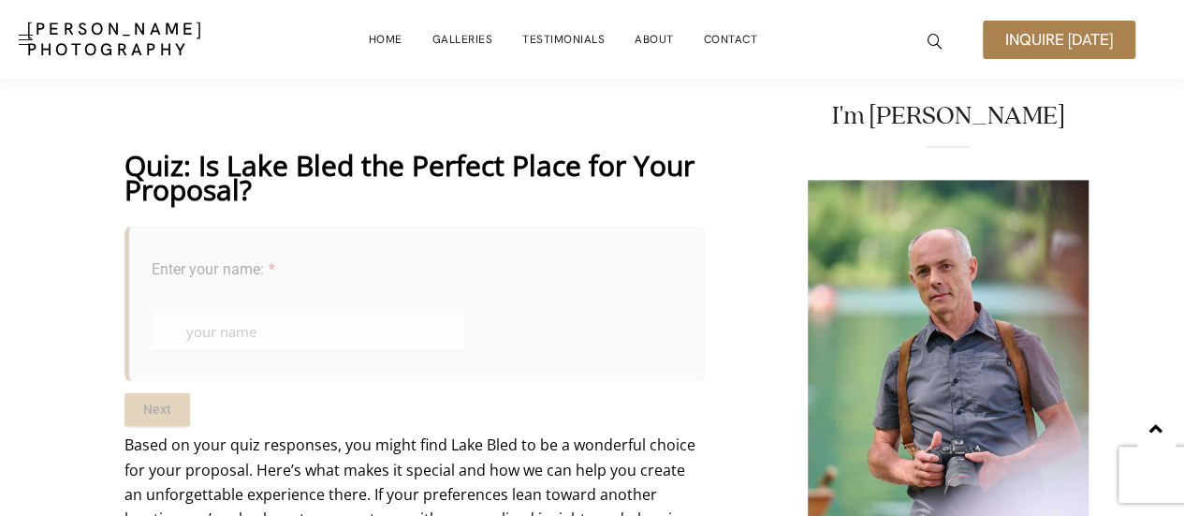
scroll to position [1275, 0]
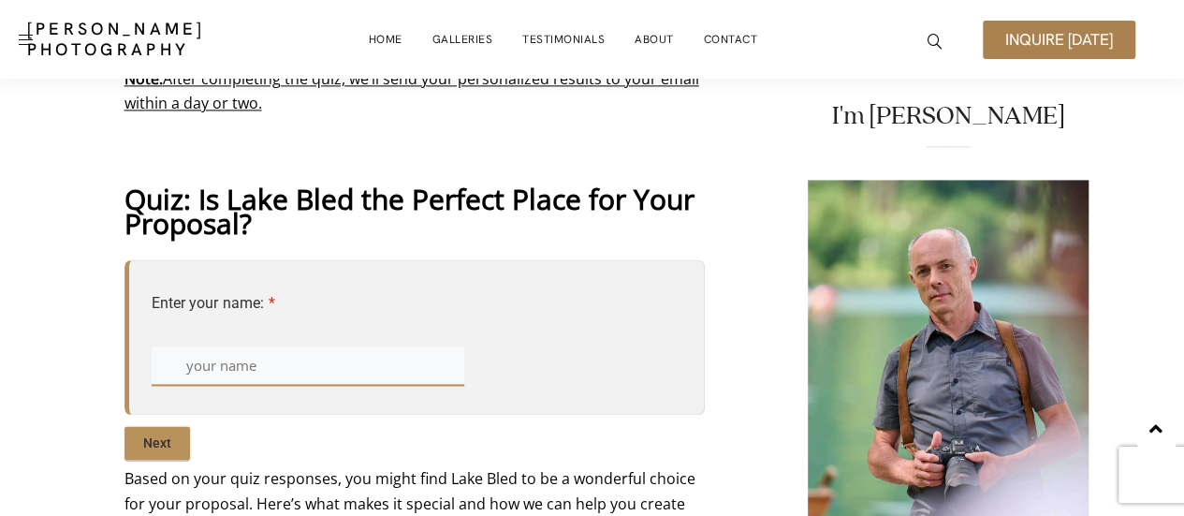
click at [312, 375] on input "text" at bounding box center [309, 364] width 314 height 37
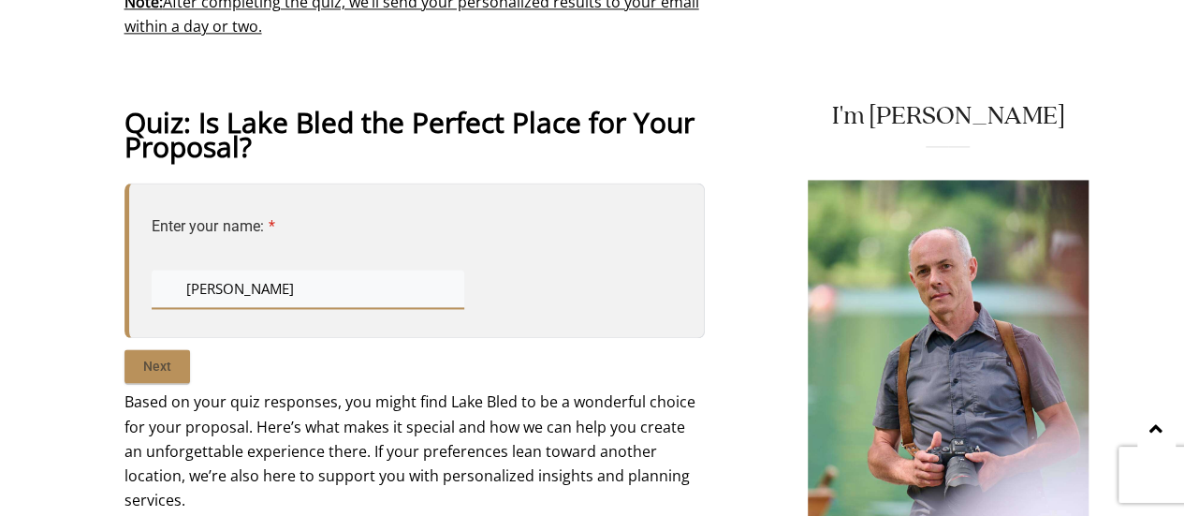
type input "Martin Stendahl"
click at [157, 366] on input "Next" at bounding box center [158, 366] width 66 height 34
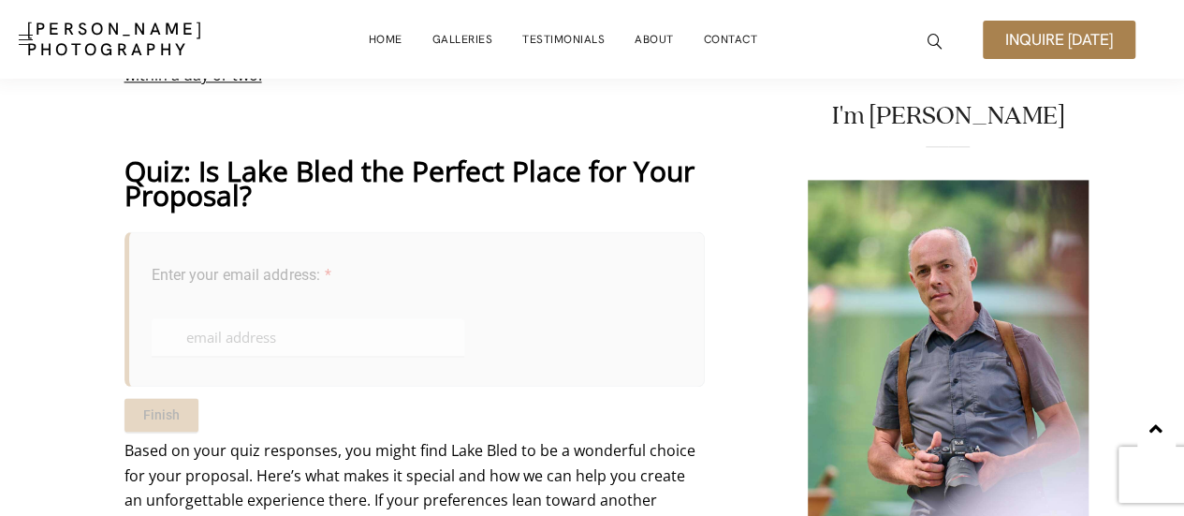
scroll to position [1275, 0]
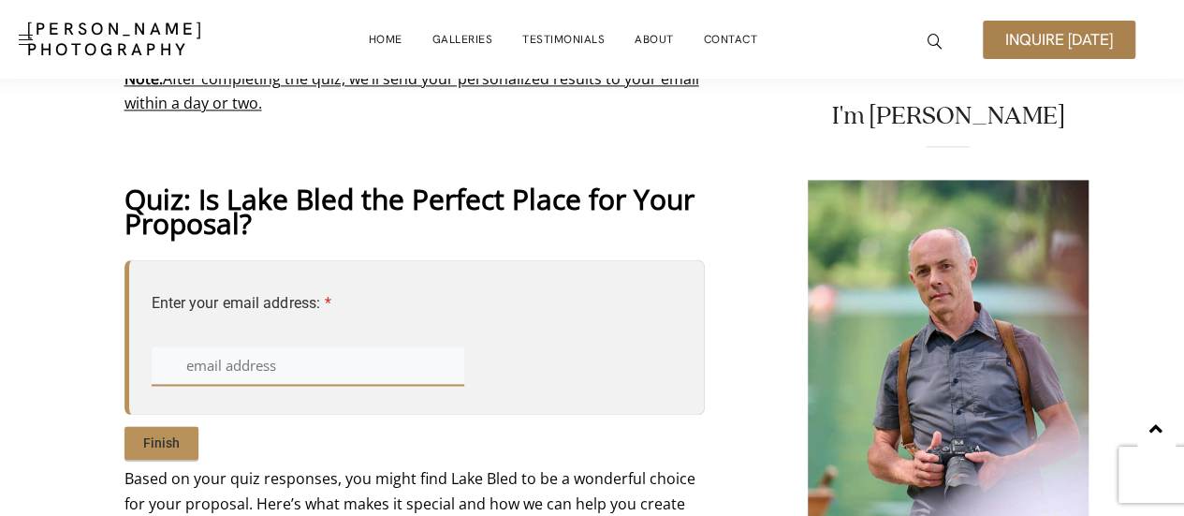
click at [369, 359] on input "text" at bounding box center [309, 364] width 314 height 37
type input "stendahlmartin@gmail.com"
click at [139, 449] on input "Finish" at bounding box center [162, 443] width 74 height 34
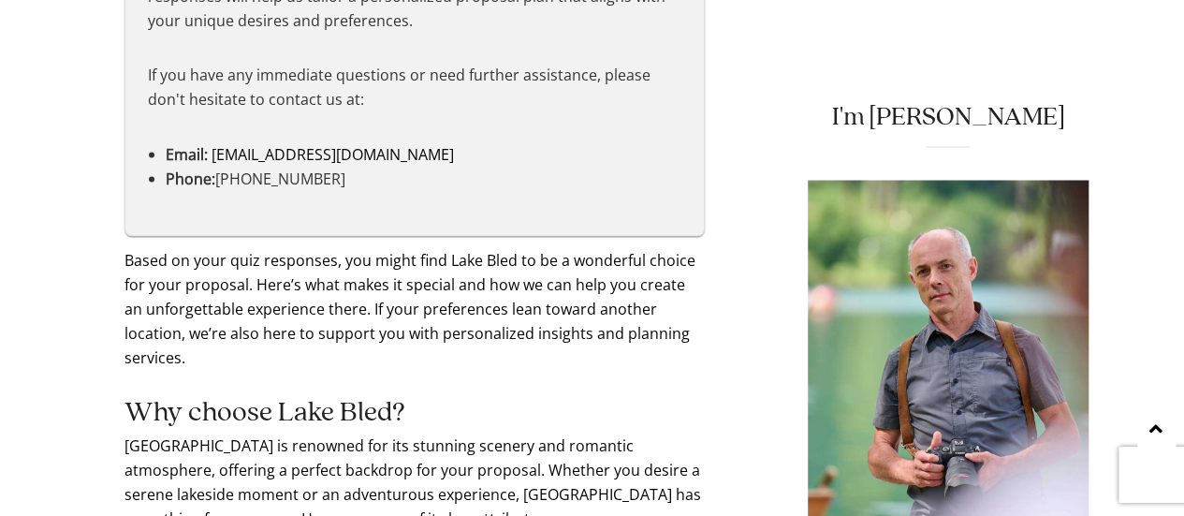
scroll to position [1710, 0]
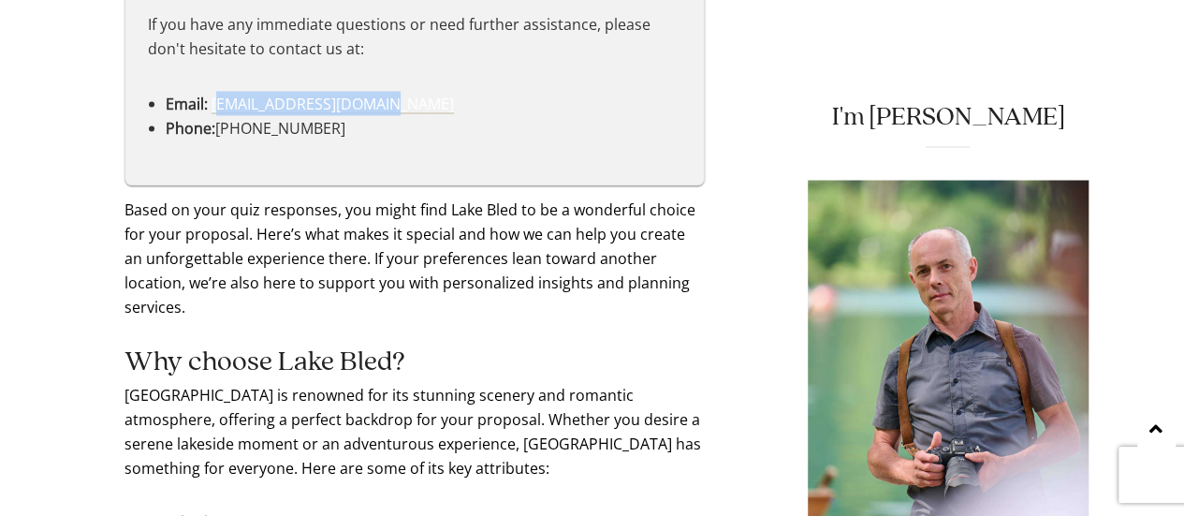
drag, startPoint x: 400, startPoint y: 96, endPoint x: 213, endPoint y: 100, distance: 187.3
click at [213, 100] on li "Email: info@damianpristov.com" at bounding box center [415, 103] width 498 height 24
copy link "nfo@damianpristov.com"
click at [504, 203] on p "Based on your quiz responses, you might find Lake Bled to be a wonderful choice…" at bounding box center [415, 258] width 581 height 122
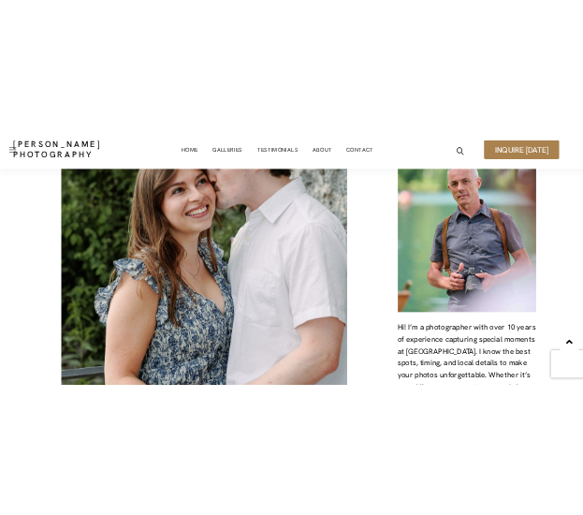
scroll to position [3581, 0]
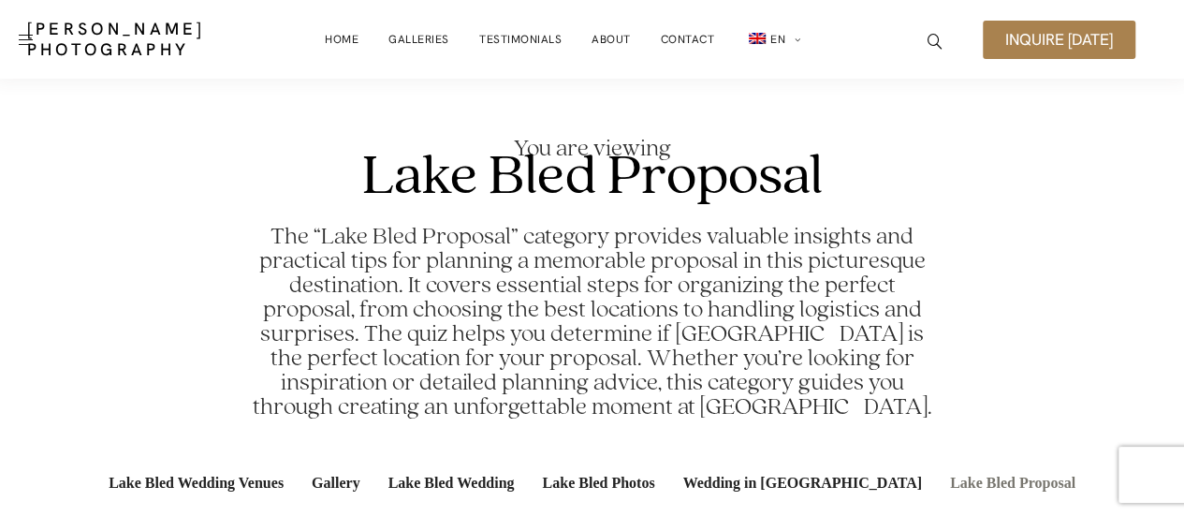
click at [582, 257] on h2 "The “Lake Bled Proposal” category provides valuable insights and practical tips…" at bounding box center [592, 322] width 681 height 195
click at [423, 37] on link "Galleries" at bounding box center [419, 39] width 61 height 37
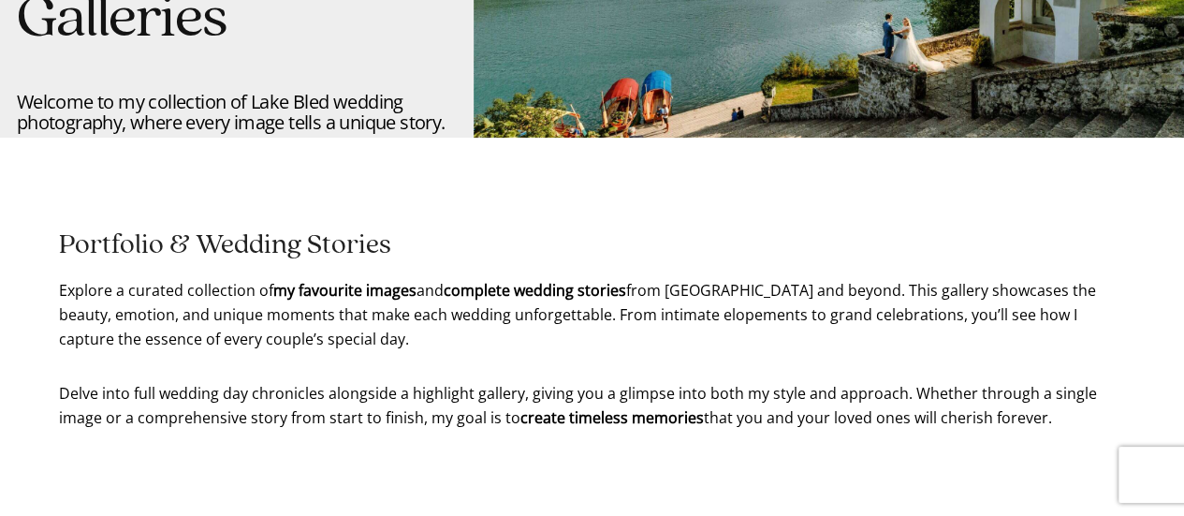
scroll to position [307, 0]
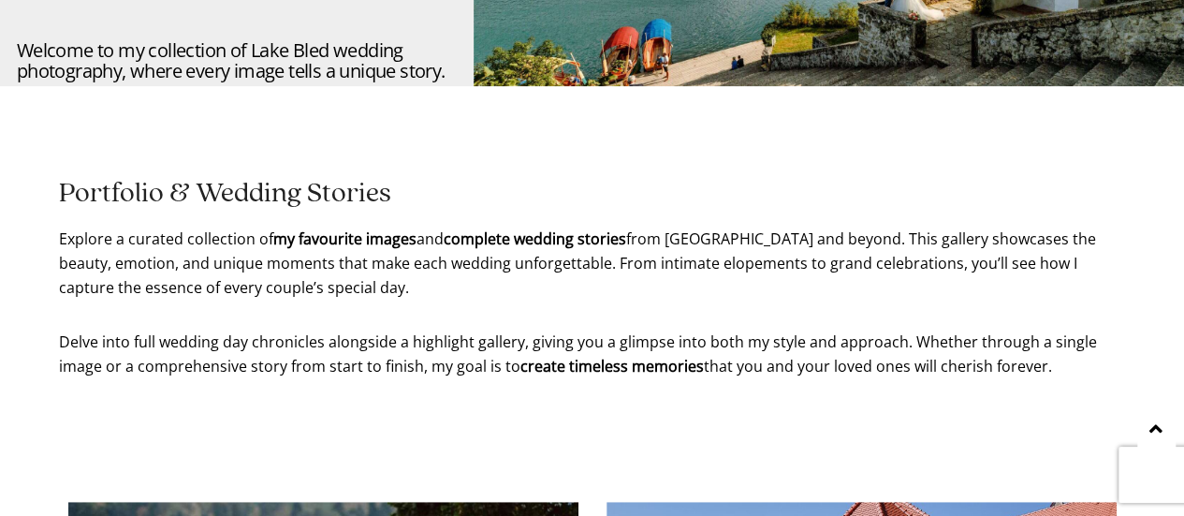
click at [592, 91] on div "Portfolio & Wedding Stories Explore a curated collection of my favourite images…" at bounding box center [592, 247] width 1067 height 322
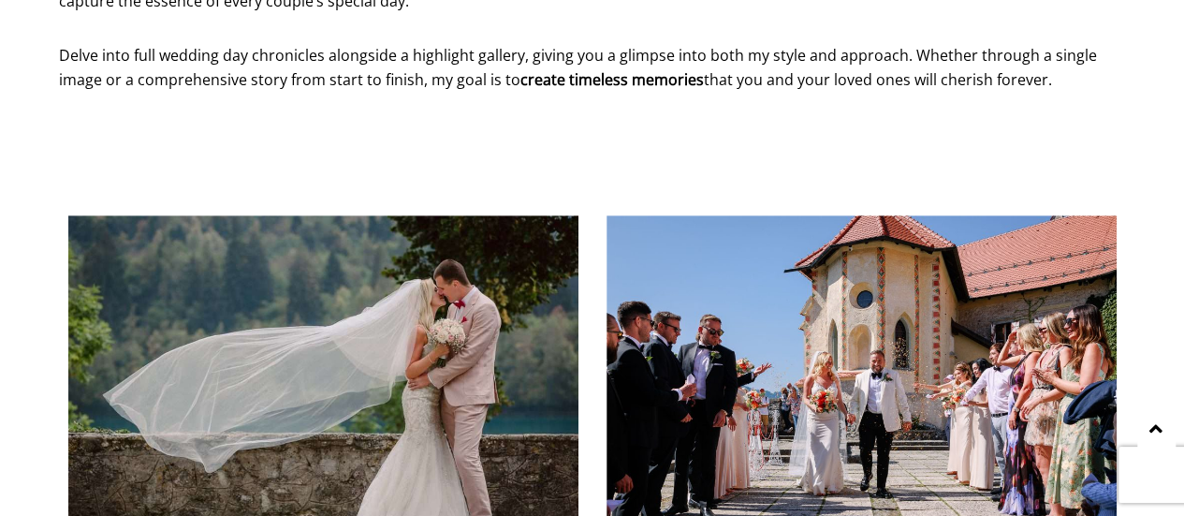
scroll to position [811, 0]
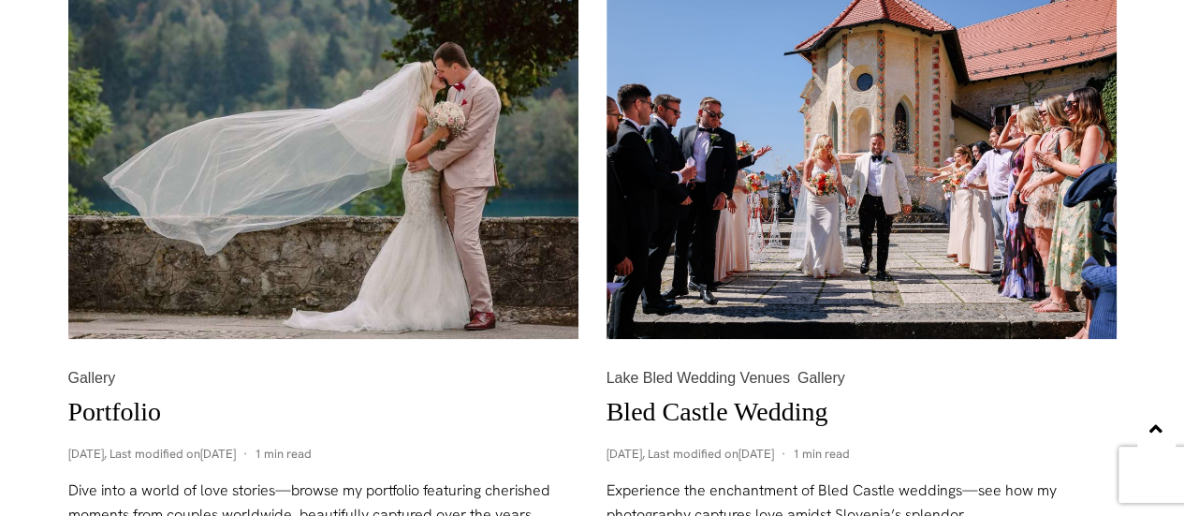
click at [80, 411] on link "Portfolio" at bounding box center [115, 411] width 94 height 29
